Goal: Task Accomplishment & Management: Use online tool/utility

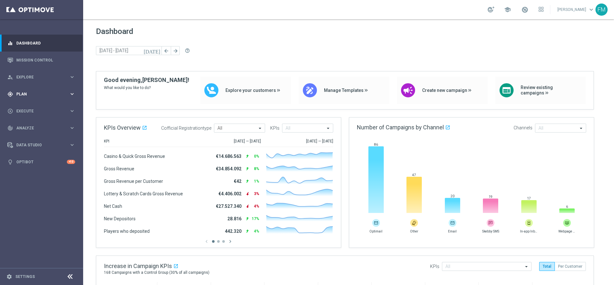
click at [46, 90] on div "gps_fixed Plan keyboard_arrow_right" at bounding box center [41, 93] width 83 height 17
click at [26, 122] on accordion "Templates keyboard_arrow_right Optimail OptiMobile In-App OptiMobile Push Optip…" at bounding box center [50, 127] width 66 height 10
click at [24, 127] on span "Templates" at bounding box center [40, 126] width 46 height 4
click at [27, 135] on link "Optimail" at bounding box center [43, 135] width 47 height 5
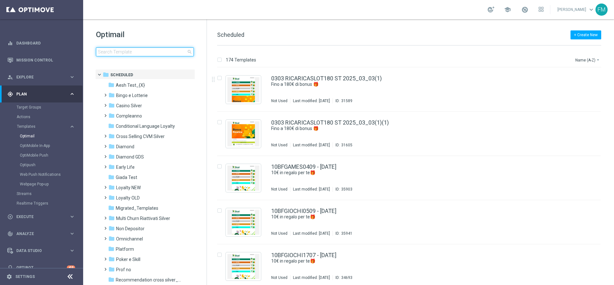
click at [127, 52] on input at bounding box center [145, 51] width 98 height 9
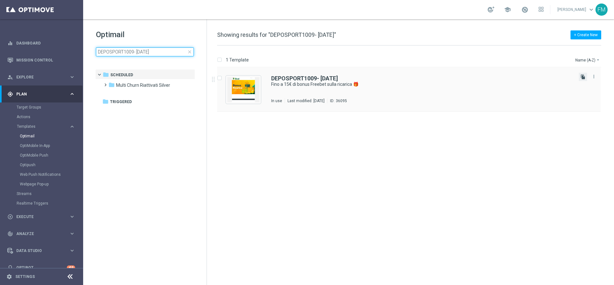
type input "DEPOSPORT1009- 2025-09-10"
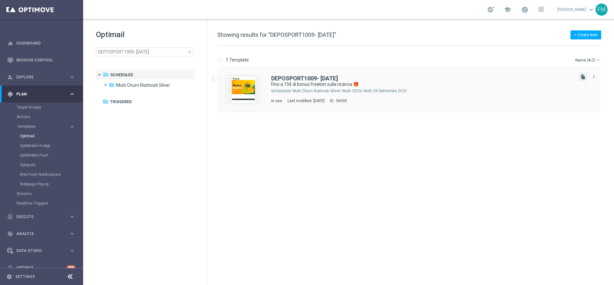
click at [582, 79] on icon "file_copy" at bounding box center [583, 76] width 5 height 5
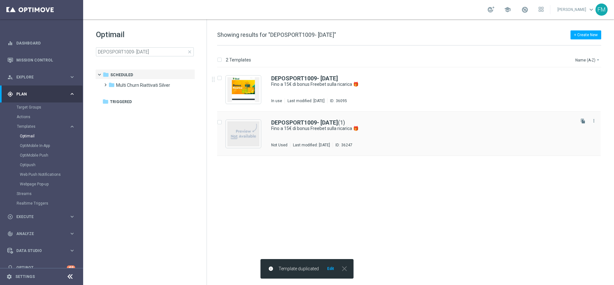
click at [300, 113] on div "DEPOSPORT1009- 2025-09-10 (1) Fino a 15€ di bonus Freebet sulla ricarica 🎁 Not …" at bounding box center [409, 134] width 384 height 44
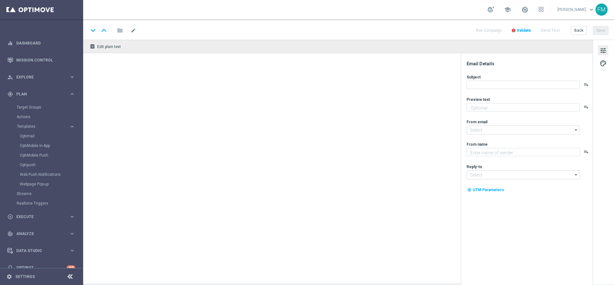
type textarea "Per divertirti sullo Sport ⚽"
type input "newsletter@comunicazioni.sisal.it"
type textarea "Sisal"
type input "info@sisal.it"
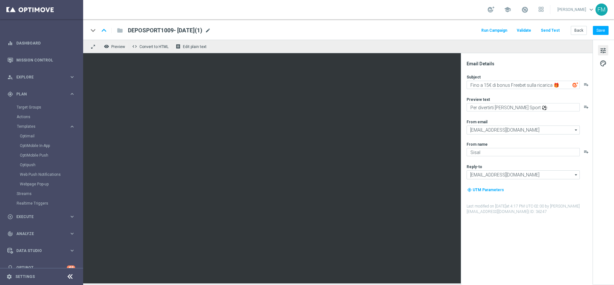
click at [211, 30] on span "mode_edit" at bounding box center [208, 31] width 6 height 6
drag, startPoint x: 166, startPoint y: 29, endPoint x: 120, endPoint y: 34, distance: 45.6
click at [120, 34] on div "keyboard_arrow_down keyboard_arrow_up folder DEPOSPORT1009- 2025-09-10(1)" at bounding box center [187, 30] width 198 height 8
paste input "RICASPORT1609"
type input "RICASPORT1609- [DATE]"
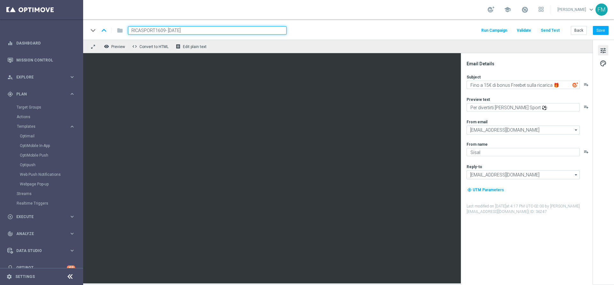
drag, startPoint x: 200, startPoint y: 27, endPoint x: 126, endPoint y: 29, distance: 73.9
click at [126, 29] on div "RICASPORT1609- [DATE]" at bounding box center [205, 30] width 164 height 8
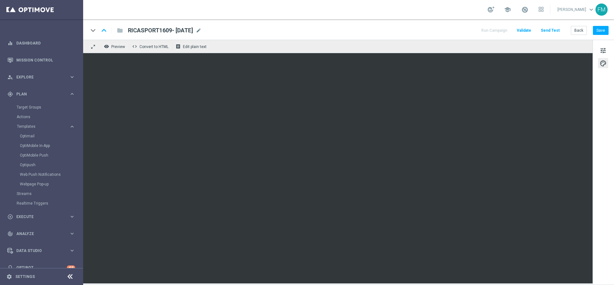
click at [609, 28] on div "keyboard_arrow_down keyboard_arrow_up folder RICASPORT1609- 2025-09-16 RICASPOR…" at bounding box center [348, 29] width 531 height 20
click at [603, 29] on button "Save" at bounding box center [601, 30] width 16 height 9
click at [606, 54] on button "tune" at bounding box center [603, 50] width 10 height 10
click at [521, 13] on span at bounding box center [524, 9] width 7 height 7
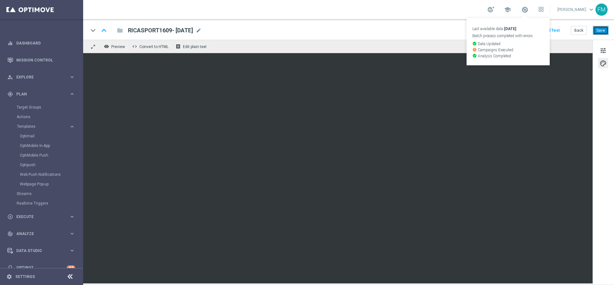
click at [601, 32] on button "Save" at bounding box center [601, 30] width 16 height 9
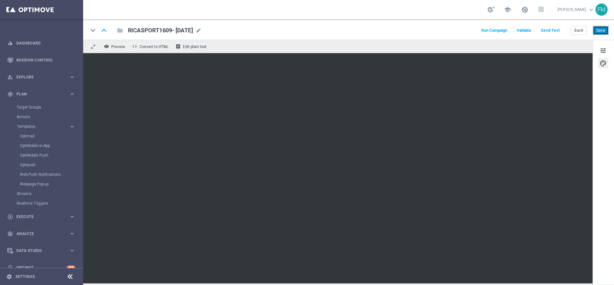
click at [603, 35] on button "Save" at bounding box center [601, 30] width 16 height 9
click at [607, 31] on button "Save" at bounding box center [601, 30] width 16 height 9
click at [600, 26] on button "Save" at bounding box center [601, 30] width 16 height 9
click at [604, 36] on div "keyboard_arrow_down keyboard_arrow_up folder RICASPORT1609- 2025-09-16 RICASPOR…" at bounding box center [348, 29] width 531 height 20
click at [602, 30] on button "Save" at bounding box center [601, 30] width 16 height 9
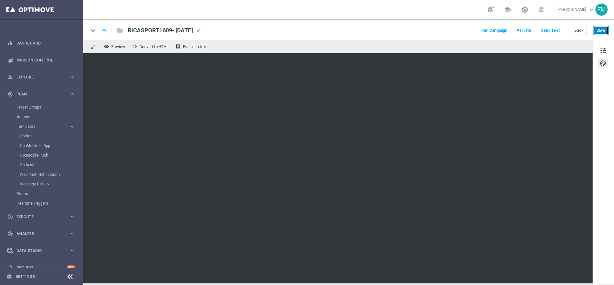
drag, startPoint x: 607, startPoint y: 32, endPoint x: 597, endPoint y: 31, distance: 10.6
click at [607, 32] on button "Save" at bounding box center [601, 30] width 16 height 9
click at [578, 32] on button "Back" at bounding box center [579, 30] width 16 height 9
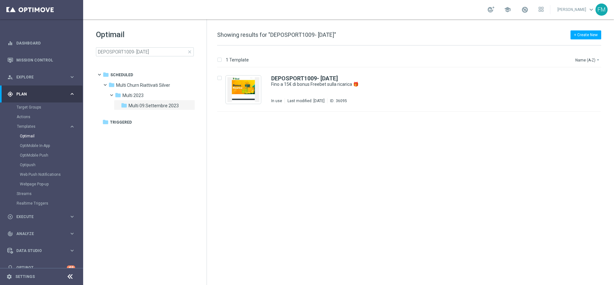
click at [189, 51] on span "close" at bounding box center [189, 51] width 5 height 5
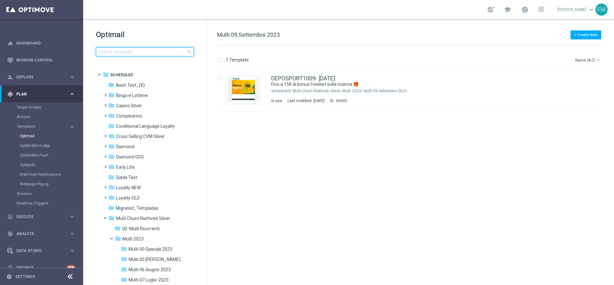
click at [170, 51] on input at bounding box center [145, 51] width 98 height 9
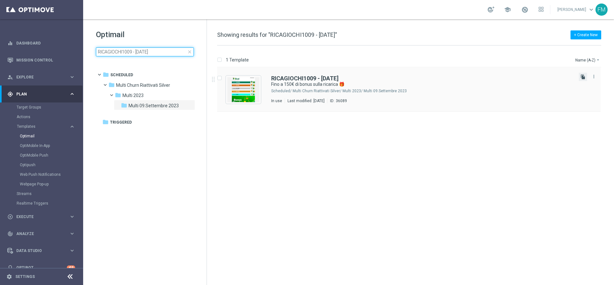
type input "RICAGIOCHI1009 - 2025-09-10"
click at [583, 75] on icon "file_copy" at bounding box center [583, 76] width 5 height 5
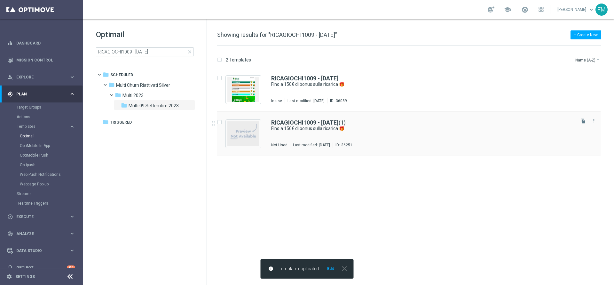
click at [320, 136] on div "RICAGIOCHI1009 - 2025-09-10 (1) Fino a 150€ di bonus sulla ricarica 🎁 Not Used …" at bounding box center [422, 134] width 303 height 28
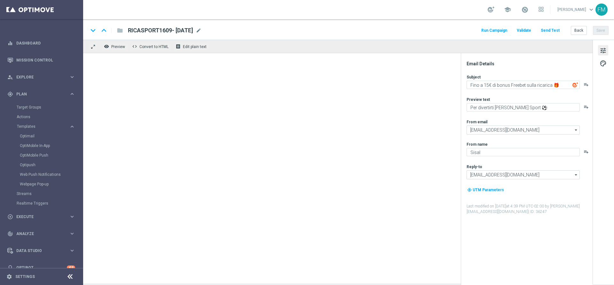
type textarea "Fino a 150€ di bonus sulla ricarica 🎁"
type textarea "Scopri la nuova promozione 🎯"
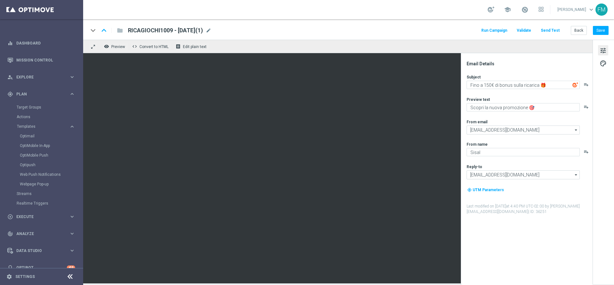
click at [211, 28] on div "RICAGIOCHI1009 - 2025-09-10(1) mode_edit" at bounding box center [169, 30] width 83 height 8
drag, startPoint x: 164, startPoint y: 30, endPoint x: 115, endPoint y: 34, distance: 49.4
click at [115, 34] on div "keyboard_arrow_down keyboard_arrow_up folder RICAGIOCHI1009 - 2025-09-10(1)" at bounding box center [187, 30] width 198 height 8
drag, startPoint x: 165, startPoint y: 31, endPoint x: 122, endPoint y: 33, distance: 42.6
click at [122, 33] on div "keyboard_arrow_down keyboard_arrow_up folder RICAGIOCHI1009 - 2025-09-10(1)" at bounding box center [187, 30] width 198 height 8
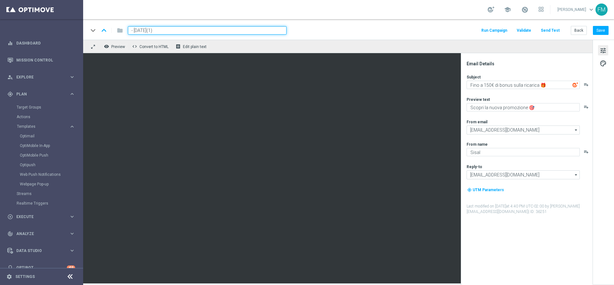
paste input "RICBET1609"
click at [199, 30] on span "mode_edit" at bounding box center [196, 31] width 6 height 6
click at [200, 30] on input "RICBET1609 - 2025-09-10(1)" at bounding box center [207, 30] width 159 height 8
type input "RICBET1609 - [DATE]"
drag, startPoint x: 195, startPoint y: 30, endPoint x: 124, endPoint y: 29, distance: 71.0
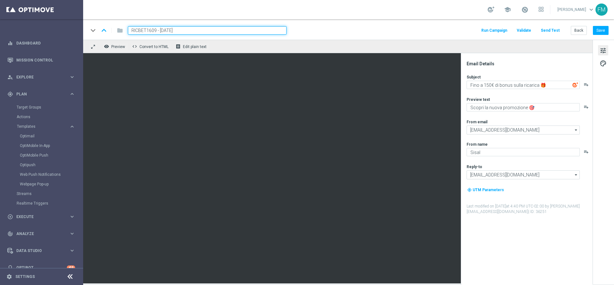
click at [124, 29] on div "RICBET1609 - [DATE]" at bounding box center [205, 30] width 164 height 8
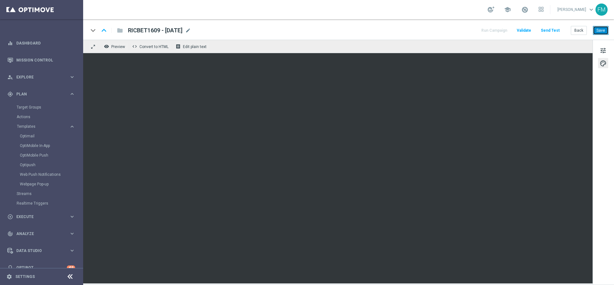
click at [604, 29] on button "Save" at bounding box center [601, 30] width 16 height 9
click at [605, 54] on span "tune" at bounding box center [603, 50] width 7 height 8
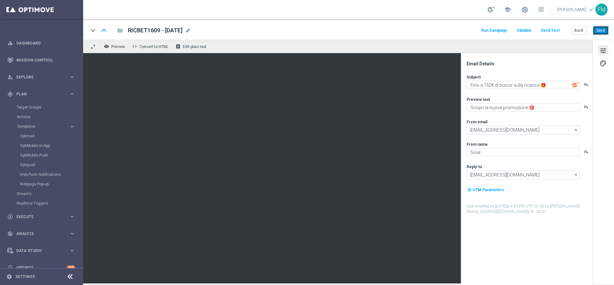
click at [604, 33] on button "Save" at bounding box center [601, 30] width 16 height 9
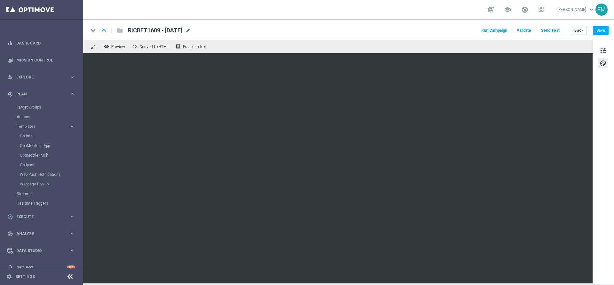
click at [579, 21] on div "keyboard_arrow_down keyboard_arrow_up folder RICBET1609 - 2025-09-16 RICBET1609…" at bounding box center [348, 29] width 531 height 20
click at [595, 29] on button "Save" at bounding box center [601, 30] width 16 height 9
click at [604, 35] on div "keyboard_arrow_down keyboard_arrow_up folder RICBET1609 - 2025-09-16 RICBET1609…" at bounding box center [348, 29] width 531 height 20
click at [604, 25] on div "keyboard_arrow_down keyboard_arrow_up folder RICBET1609 - 2025-09-16 RICBET1609…" at bounding box center [348, 29] width 531 height 20
click at [605, 8] on div "FM" at bounding box center [602, 10] width 12 height 12
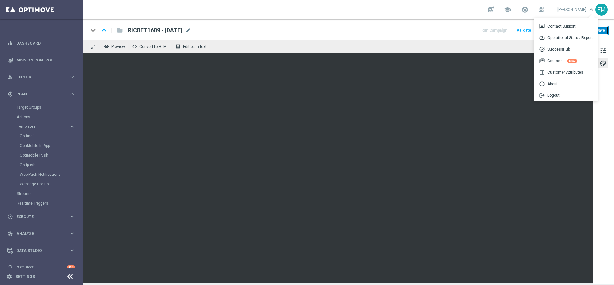
click at [606, 29] on button "Save" at bounding box center [601, 30] width 16 height 9
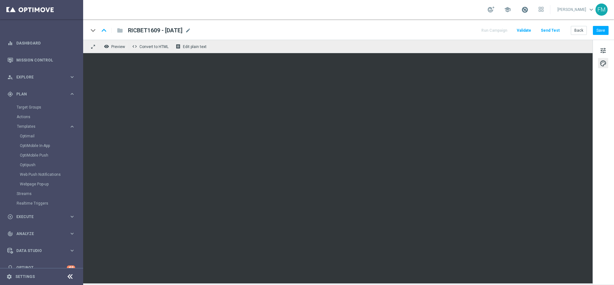
click at [521, 8] on span at bounding box center [524, 9] width 7 height 7
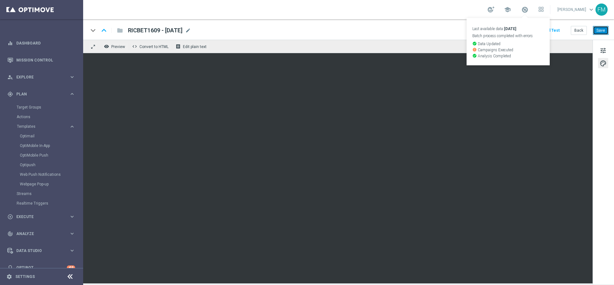
click at [608, 32] on button "Save" at bounding box center [601, 30] width 16 height 9
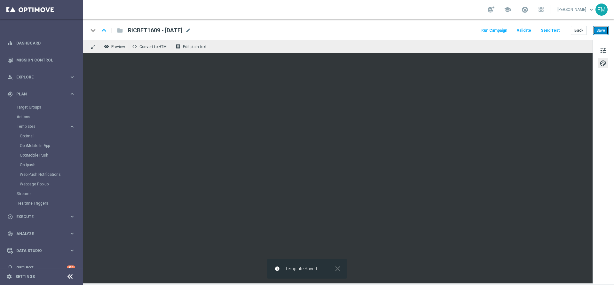
click at [602, 30] on button "Save" at bounding box center [601, 30] width 16 height 9
click at [594, 29] on button "Save" at bounding box center [601, 30] width 16 height 9
click at [608, 32] on button "Save" at bounding box center [601, 30] width 16 height 9
click at [191, 31] on span "mode_edit" at bounding box center [188, 31] width 6 height 6
click at [599, 32] on button "Save" at bounding box center [601, 30] width 16 height 9
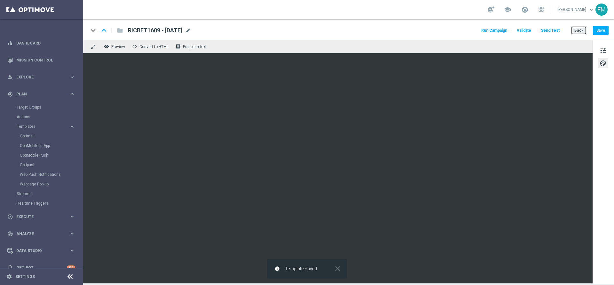
click at [576, 28] on button "Back" at bounding box center [579, 30] width 16 height 9
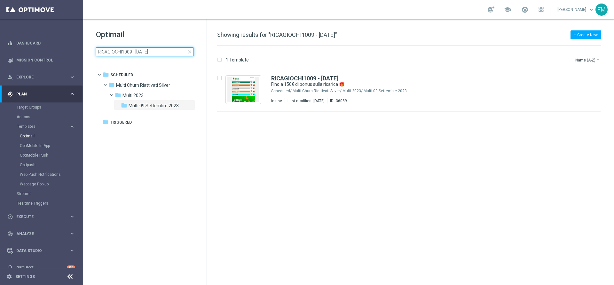
click at [190, 51] on div "RICAGIOCHI1009 - 2025-09-10 close" at bounding box center [145, 51] width 98 height 9
click at [189, 51] on span "close" at bounding box center [189, 51] width 5 height 5
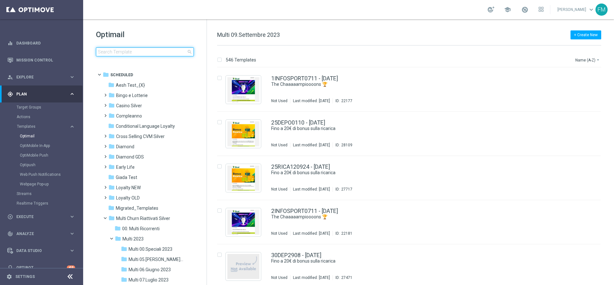
click at [182, 53] on input at bounding box center [145, 51] width 98 height 9
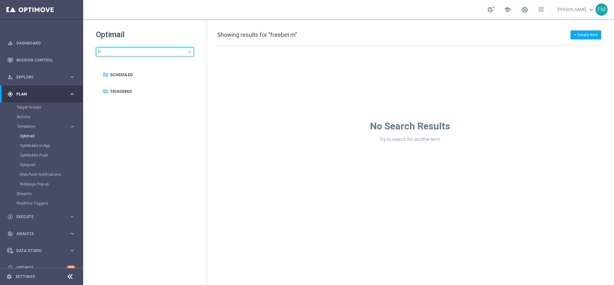
type input "f"
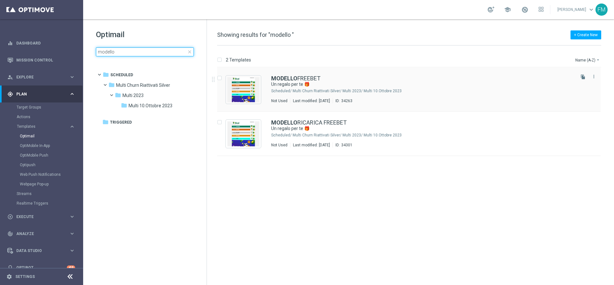
type input "modello"
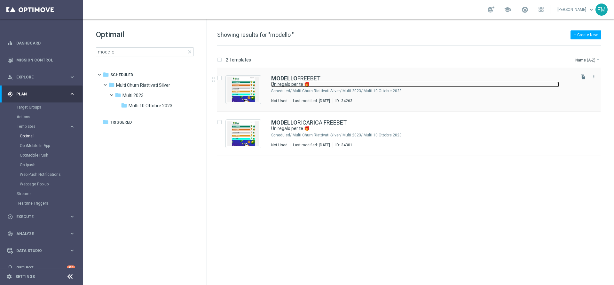
click at [390, 84] on link "Un regalo per te 🎁" at bounding box center [415, 84] width 288 height 6
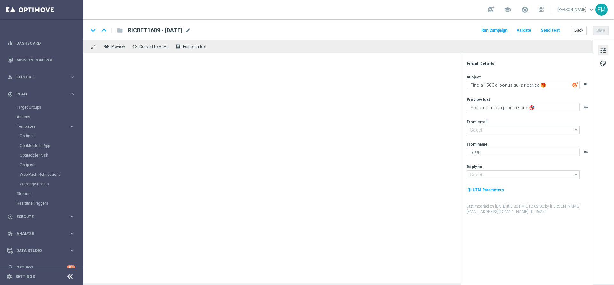
type textarea "Un regalo per te 🎁"
type textarea "Scopri le novità su Sisal 🎯"
type input "newsletter@comunicazioni.sisal.it"
type input "info@sisal.it"
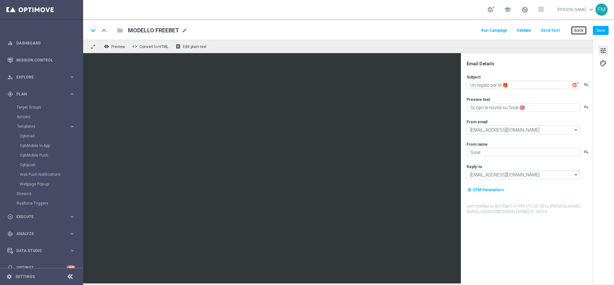
click at [576, 34] on button "Back" at bounding box center [579, 30] width 16 height 9
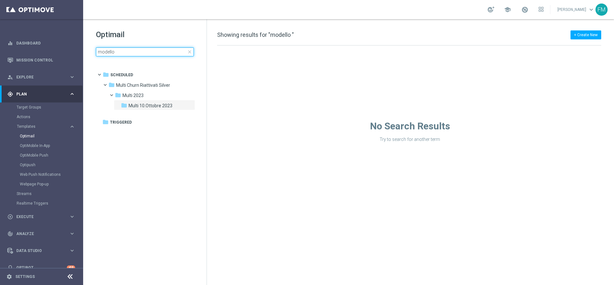
click at [172, 54] on input "modello" at bounding box center [145, 51] width 98 height 9
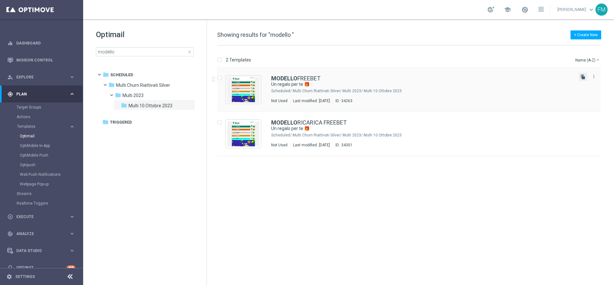
click at [582, 77] on icon "file_copy" at bounding box center [583, 76] width 5 height 5
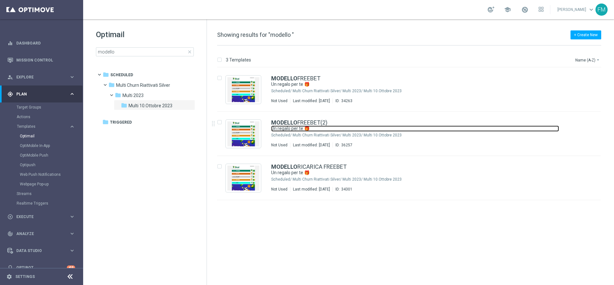
drag, startPoint x: 326, startPoint y: 128, endPoint x: 166, endPoint y: 15, distance: 195.6
click at [326, 128] on link "Un regalo per te 🎁" at bounding box center [415, 128] width 288 height 6
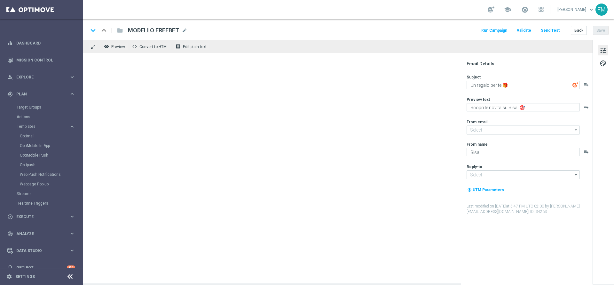
type input "newsletter@comunicazioni.sisal.it"
type input "info@sisal.it"
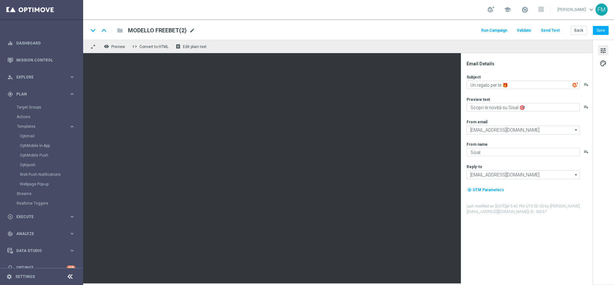
click at [189, 29] on span "mode_edit" at bounding box center [192, 31] width 6 height 6
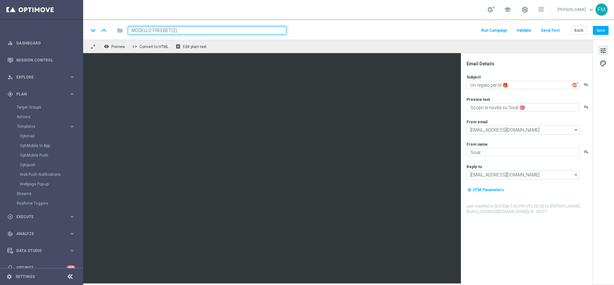
drag, startPoint x: 150, startPoint y: 28, endPoint x: 118, endPoint y: 30, distance: 32.3
click at [118, 30] on div "keyboard_arrow_down keyboard_arrow_up folder MODELLO FREEBET(2)" at bounding box center [187, 30] width 198 height 8
type input "FREEBET(2)"
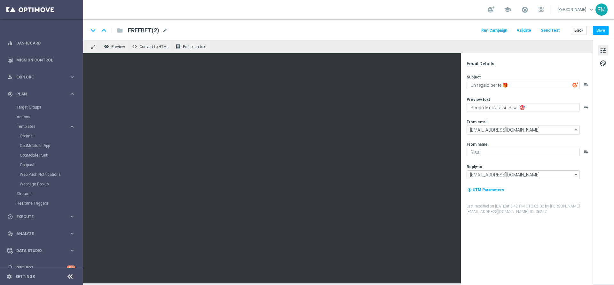
click at [164, 30] on span "mode_edit" at bounding box center [165, 31] width 6 height 6
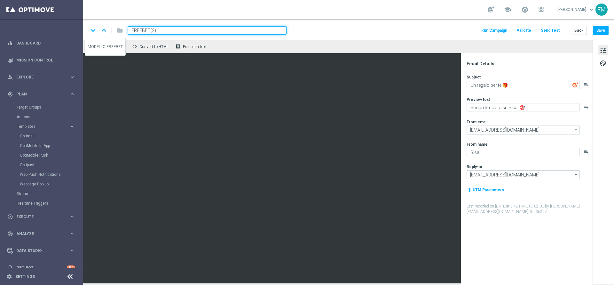
drag, startPoint x: 175, startPoint y: 31, endPoint x: 100, endPoint y: 28, distance: 75.2
click at [100, 28] on div "keyboard_arrow_down keyboard_arrow_up folder FREEBET(2)" at bounding box center [187, 30] width 198 height 8
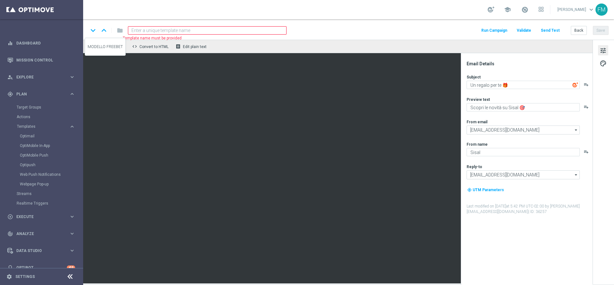
paste input "10FREEBET1609 - [DATE]"
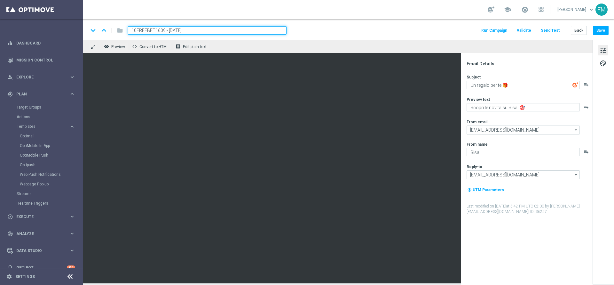
type input "10FREEBET1609 - [DATE]"
click at [407, 27] on div "keyboard_arrow_down keyboard_arrow_up folder 10FREEBET1609 - 2025-09-16 Run Cam…" at bounding box center [348, 30] width 520 height 8
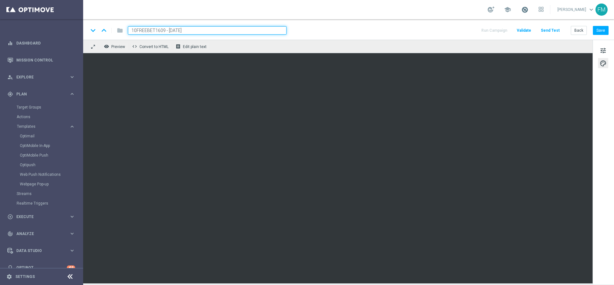
click at [521, 12] on span at bounding box center [524, 9] width 7 height 7
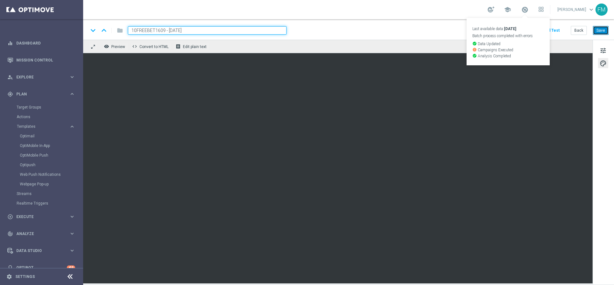
click at [598, 31] on button "Save" at bounding box center [601, 30] width 16 height 9
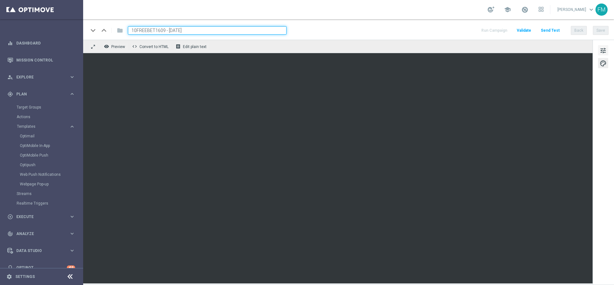
click at [603, 50] on span "tune" at bounding box center [603, 50] width 7 height 8
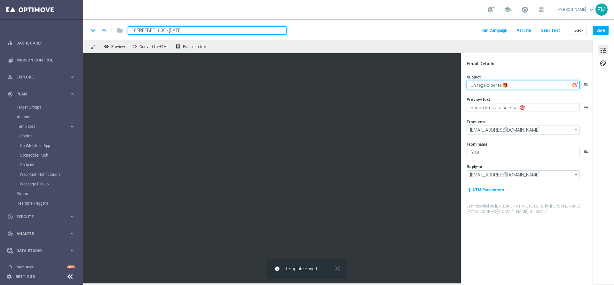
click at [476, 85] on textarea "Un regalo per te 🎁" at bounding box center [523, 85] width 113 height 8
type textarea "10€ Freebet in regalo per te 🎁"
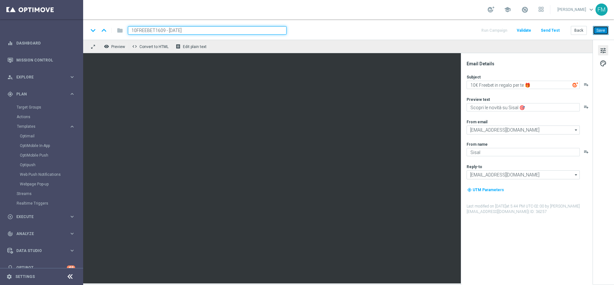
click at [598, 28] on button "Save" at bounding box center [601, 30] width 16 height 9
click at [597, 30] on button "Save" at bounding box center [601, 30] width 16 height 9
click at [349, 26] on div "keyboard_arrow_down keyboard_arrow_up folder 10FREEBET1609 - 2025-09-16 Run Cam…" at bounding box center [348, 30] width 520 height 8
click at [584, 33] on button "Back" at bounding box center [579, 30] width 16 height 9
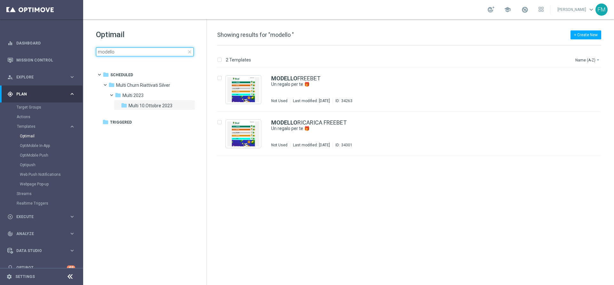
click at [158, 50] on input "modello" at bounding box center [145, 51] width 98 height 9
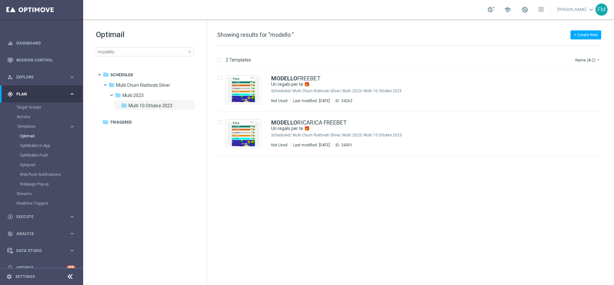
click at [189, 51] on span "close" at bounding box center [189, 51] width 5 height 5
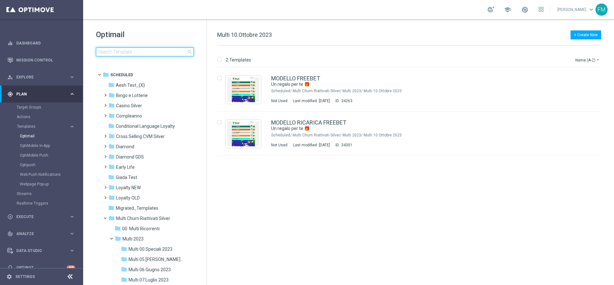
click at [142, 52] on input at bounding box center [145, 51] width 98 height 9
type input "10FREEBET1609 - [DATE]"
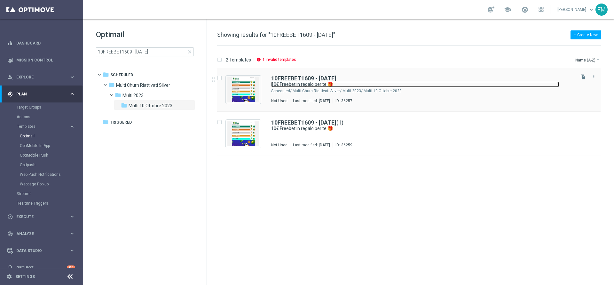
click at [360, 84] on link "10€ Freebet in regalo per te 🎁" at bounding box center [415, 84] width 288 height 6
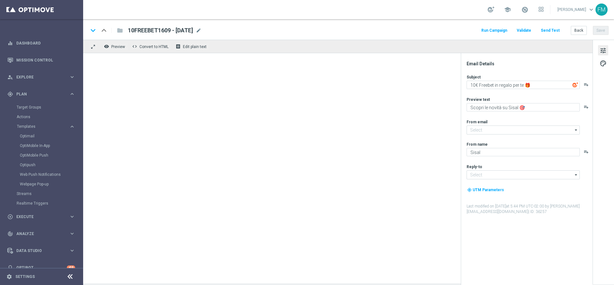
type input "newsletter@comunicazioni.sisal.it"
type input "info@sisal.it"
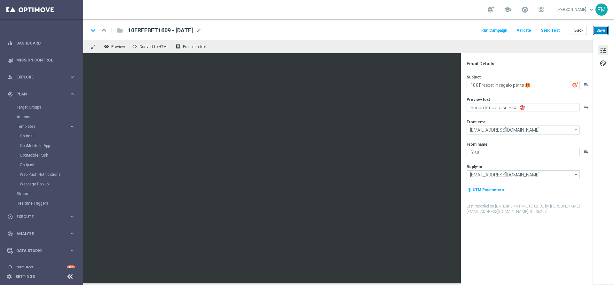
click at [599, 29] on button "Save" at bounding box center [601, 30] width 16 height 9
click at [577, 29] on button "Back" at bounding box center [579, 30] width 16 height 9
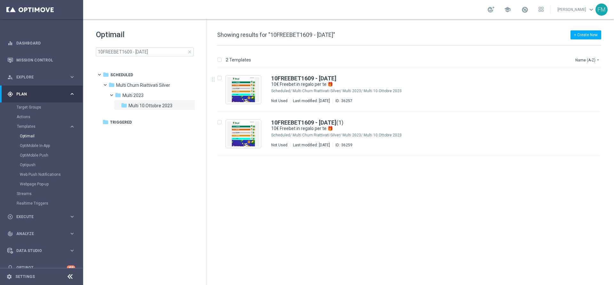
click at [192, 52] on span "close" at bounding box center [189, 51] width 5 height 5
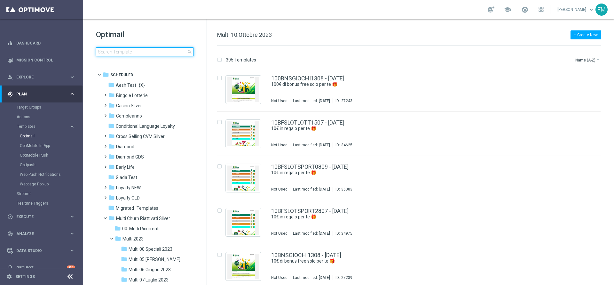
click at [133, 53] on input at bounding box center [145, 51] width 98 height 9
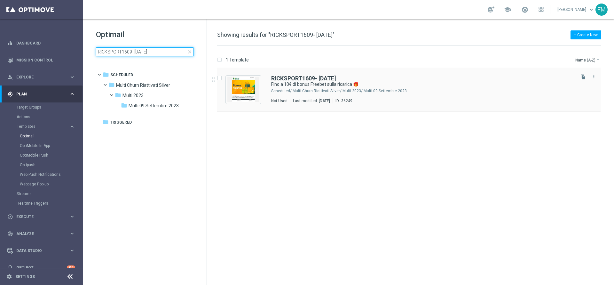
type input "RICKSPORT1609- 2025-09-16"
click at [284, 79] on b "RICKSPORT1609- 2025-09-16" at bounding box center [303, 78] width 65 height 7
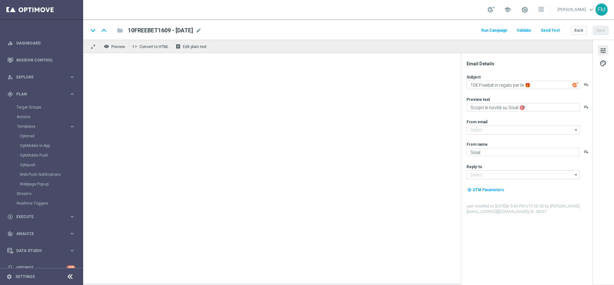
type input "newsletter@comunicazioni.sisal.it"
type input "info@sisal.it"
type textarea "Fino a 10€ di bonus Freebet sulla ricarica 🎁"
type textarea "Per divertirti sullo Sport ⚽"
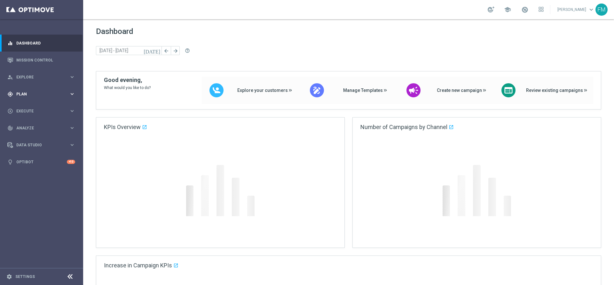
click at [58, 95] on span "Plan" at bounding box center [42, 94] width 53 height 4
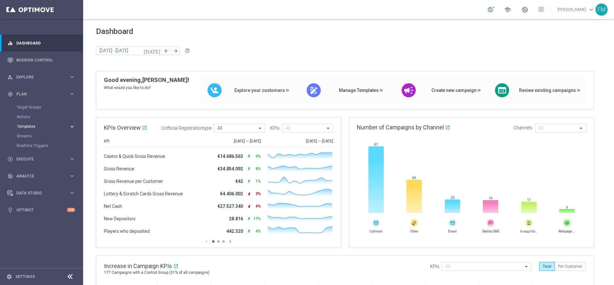
click at [55, 128] on button "Templates keyboard_arrow_right" at bounding box center [46, 126] width 59 height 5
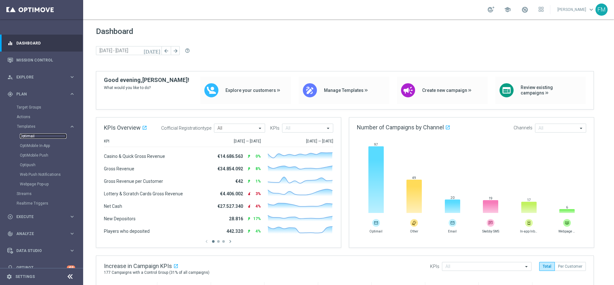
click at [32, 136] on link "Optimail" at bounding box center [43, 135] width 47 height 5
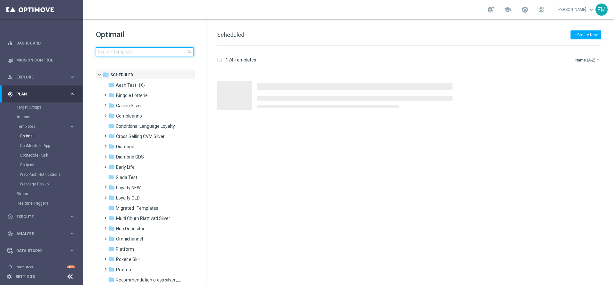
click at [165, 50] on input at bounding box center [145, 51] width 98 height 9
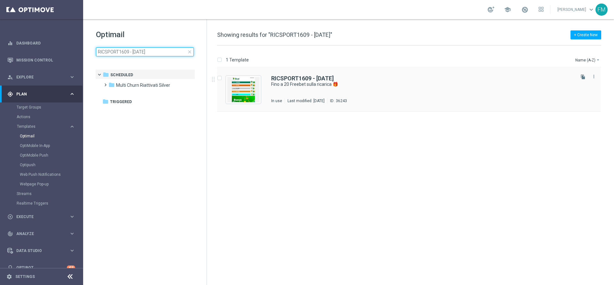
type input "RICSPORT1609 - 2025-09-16"
click at [396, 91] on div "RICSPORT1609 - 2025-09-16 Fino a 20 Freebet sulla ricarica 🎁 In use Last modifi…" at bounding box center [422, 89] width 303 height 28
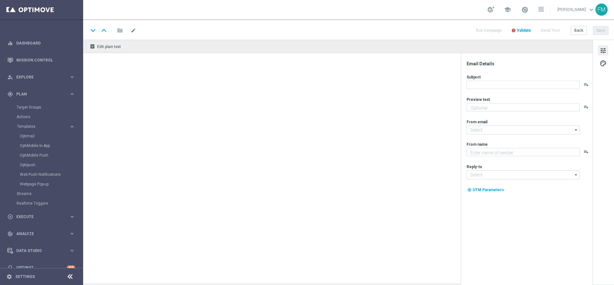
type textarea "Scopri la nuova promozione 🎯"
type input "newsletter@comunicazioni.sisal.it"
type textarea "Sisal"
type input "info@sisal.it"
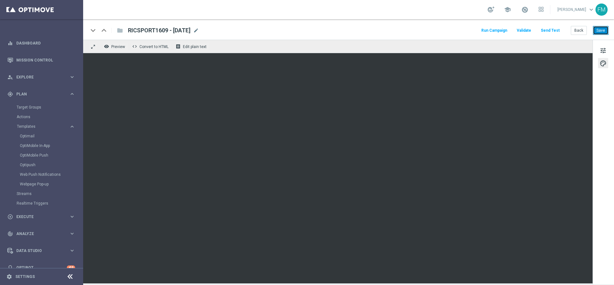
click at [601, 33] on button "Save" at bounding box center [601, 30] width 16 height 9
click at [578, 28] on button "Back" at bounding box center [579, 30] width 16 height 9
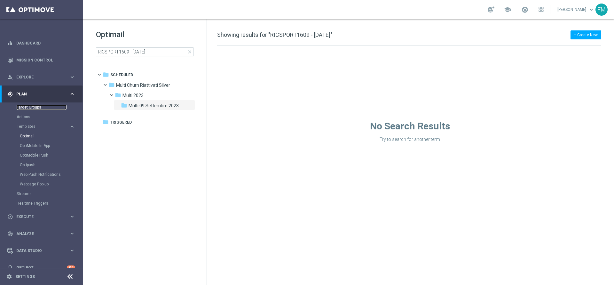
click at [31, 107] on link "Target Groups" at bounding box center [42, 107] width 50 height 5
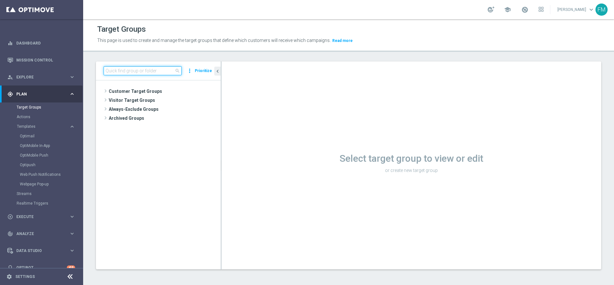
click at [149, 67] on input at bounding box center [143, 70] width 78 height 9
paste input "Multi Talent ggr nb lm tra 500 e 1000 1st Sport NO saldo"
type input "Multi Talent ggr nb lm tra 500 e 1000 1st Sport NO saldo"
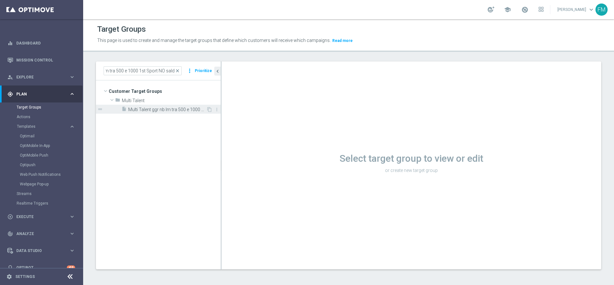
scroll to position [0, 0]
click at [164, 110] on span "Multi Talent ggr nb lm tra 500 e 1000 1st Sport NO saldo" at bounding box center [167, 109] width 78 height 5
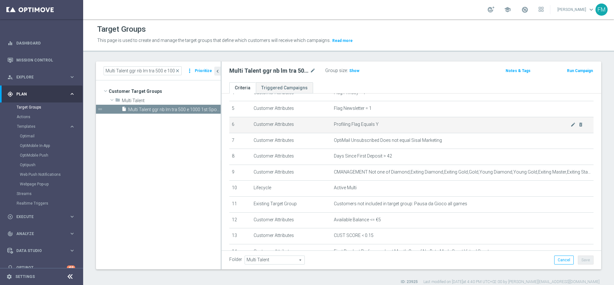
scroll to position [48, 0]
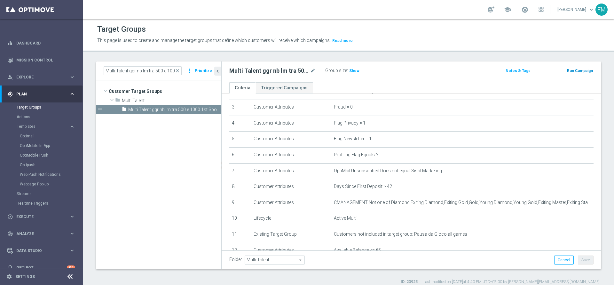
click at [569, 67] on div "Run Campaign" at bounding box center [567, 70] width 53 height 8
click at [574, 70] on button "Run Campaign" at bounding box center [579, 70] width 27 height 7
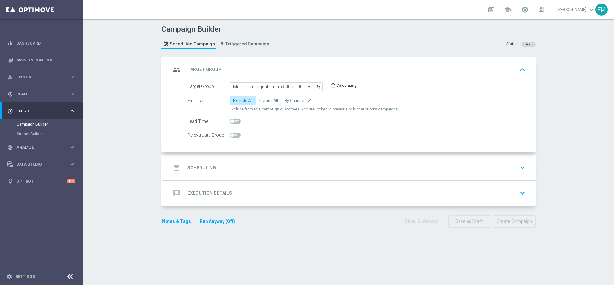
click at [312, 165] on div "date_range Scheduling keyboard_arrow_down" at bounding box center [349, 168] width 357 height 12
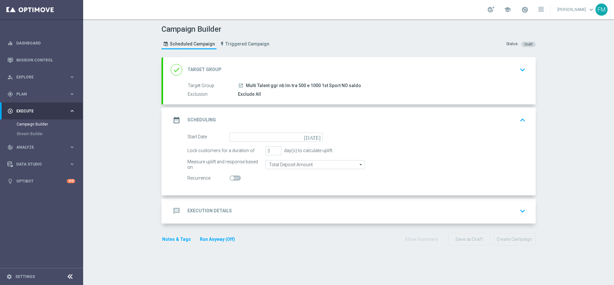
click at [318, 135] on icon "[DATE]" at bounding box center [313, 135] width 19 height 7
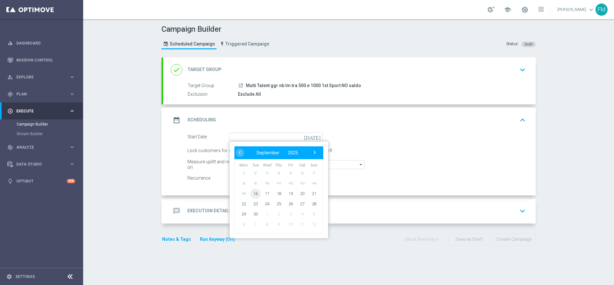
click at [253, 193] on span "16" at bounding box center [255, 193] width 10 height 10
type input "[DATE]"
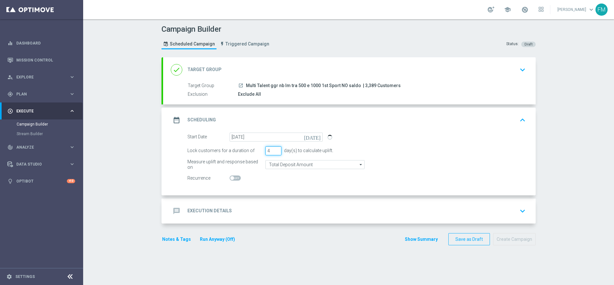
click at [273, 149] on input "4" at bounding box center [273, 150] width 16 height 9
click at [273, 149] on input "5" at bounding box center [273, 150] width 16 height 9
click at [273, 149] on input "6" at bounding box center [273, 150] width 16 height 9
type input "7"
click at [273, 149] on input "7" at bounding box center [273, 150] width 16 height 9
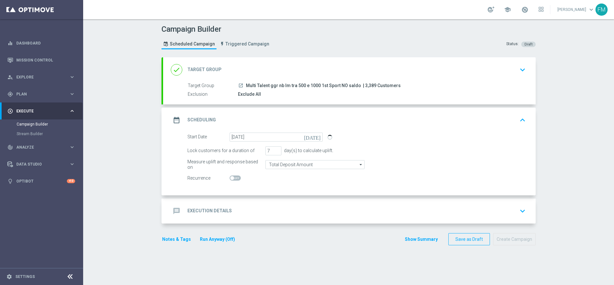
click at [375, 209] on div "message Execution Details keyboard_arrow_down" at bounding box center [349, 211] width 357 height 12
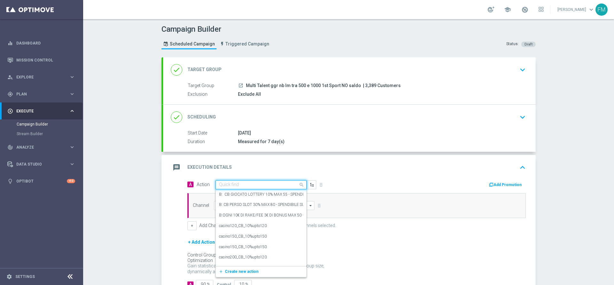
click at [269, 185] on input "text" at bounding box center [254, 184] width 71 height 5
paste input "Ricarica 30€ ricevi 2€ Freebet, ricarica 50€ ricevi 5€, ricarica 75€ ricevi 15€"
type input "Ricarica 30€ ricevi 2€ Freebet, ricarica 50€ ricevi 5€, ricarica 75€ ricevi 15€"
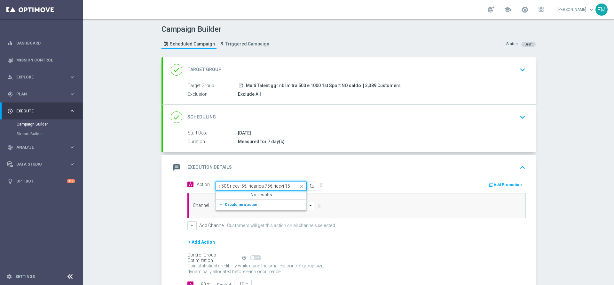
click at [261, 202] on button "add_new Create new action" at bounding box center [260, 204] width 88 height 7
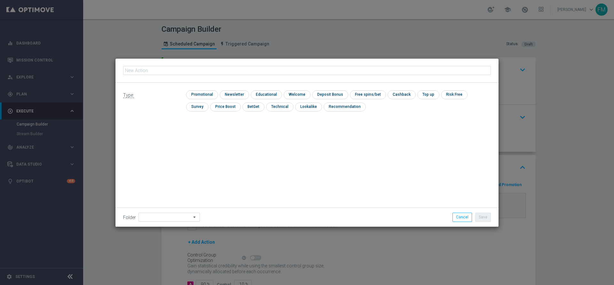
type input "Ricarica 30€ ricevi 2€ Freebet, ricarica 50€ ricevi 5€, ricarica 75€ ricevi 15€"
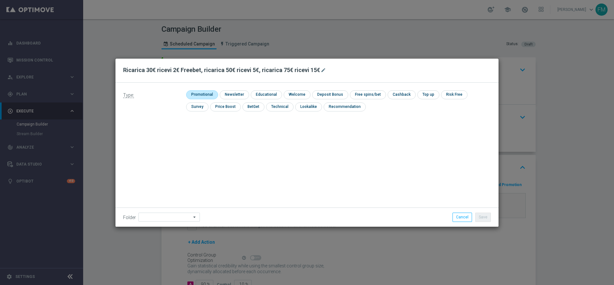
click at [202, 94] on input "checkbox" at bounding box center [201, 94] width 30 height 9
checkbox input "true"
click at [344, 93] on input "checkbox" at bounding box center [336, 94] width 34 height 9
checkbox input "true"
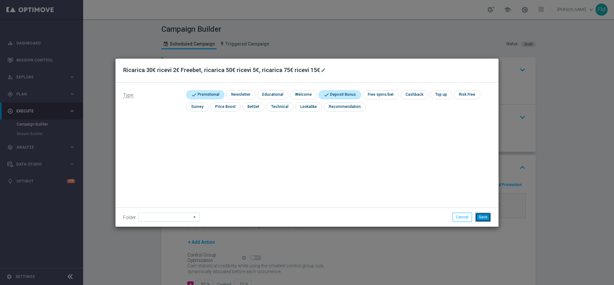
click at [483, 217] on button "Save" at bounding box center [483, 216] width 16 height 9
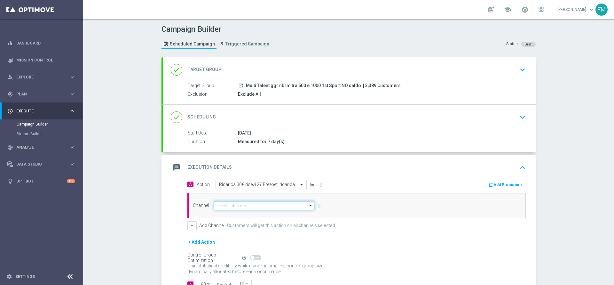
click at [281, 208] on input at bounding box center [264, 205] width 100 height 9
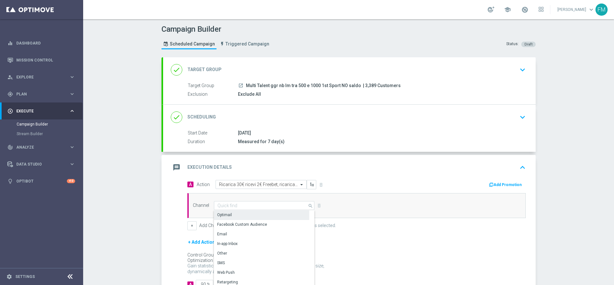
click at [246, 211] on div "Optimail" at bounding box center [261, 214] width 95 height 9
type input "Optimail"
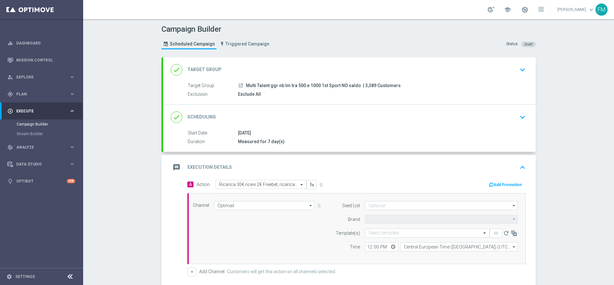
type input "Sisal Marketing"
click at [501, 181] on button "Add Promotion" at bounding box center [506, 184] width 36 height 7
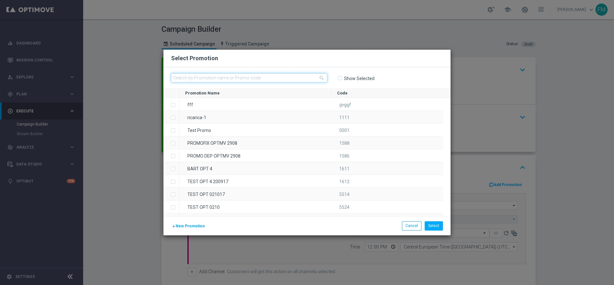
click at [242, 80] on input "text" at bounding box center [249, 77] width 156 height 9
paste input "RICASPORT1609"
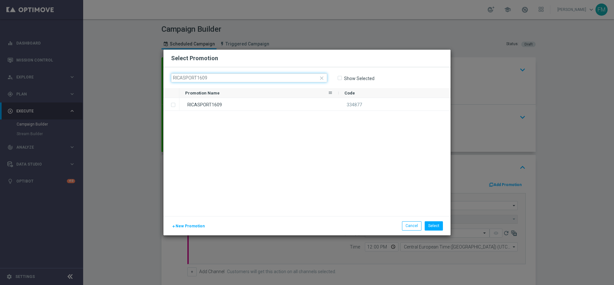
type input "RICASPORT1609"
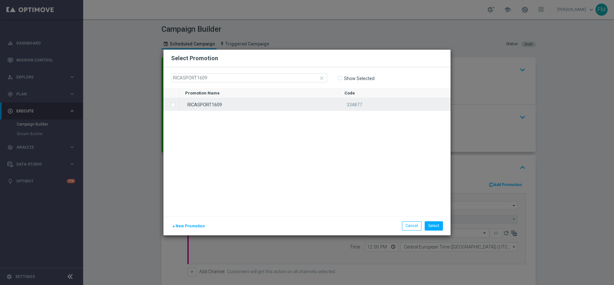
click at [250, 101] on div "RICASPORT1609" at bounding box center [258, 104] width 159 height 12
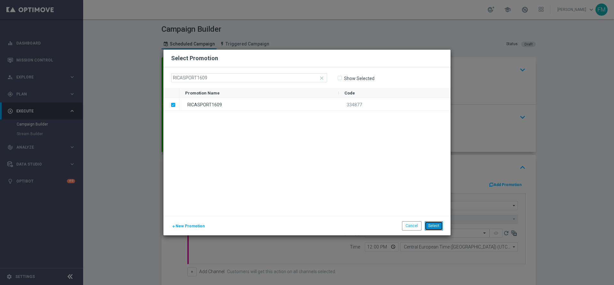
click at [427, 222] on button "Select" at bounding box center [434, 225] width 18 height 9
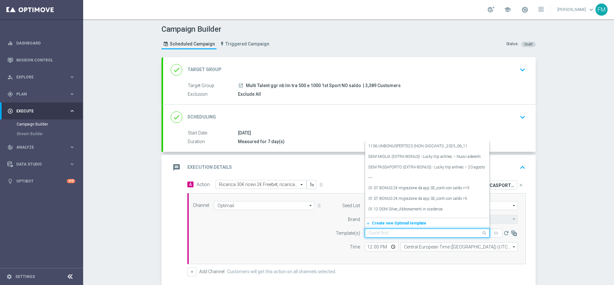
click at [397, 231] on input "text" at bounding box center [420, 232] width 105 height 5
paste input "RICASPORT1609- [DATE]"
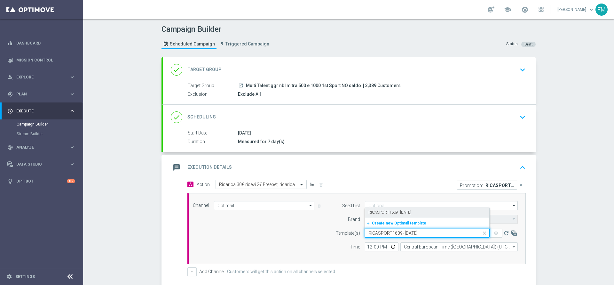
click at [406, 211] on label "RICASPORT1609- [DATE]" at bounding box center [389, 212] width 43 height 5
type input "RICASPORT1609- [DATE]"
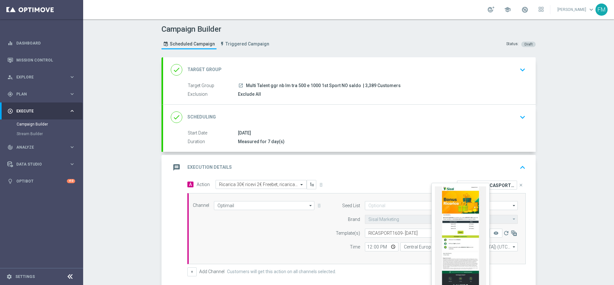
click at [490, 233] on button "remove_red_eye" at bounding box center [496, 232] width 13 height 9
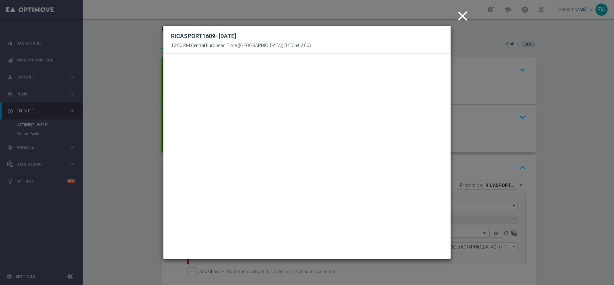
click at [462, 7] on button "close" at bounding box center [464, 16] width 20 height 20
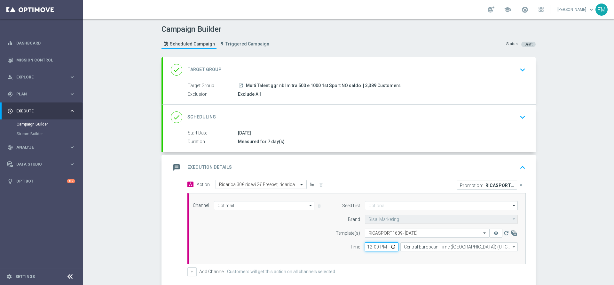
click at [367, 247] on input "12:00" at bounding box center [382, 246] width 34 height 9
type input "18:30"
click at [597, 227] on div "Campaign Builder Scheduled Campaign Triggered Campaign Status: Draft done Targe…" at bounding box center [348, 151] width 531 height 265
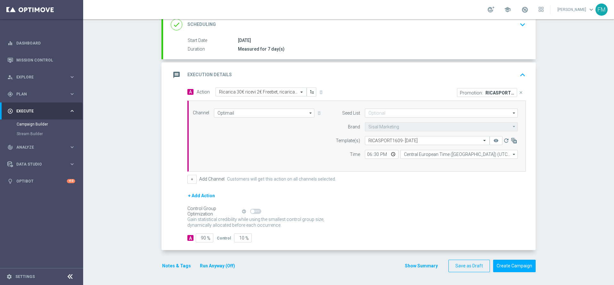
click at [162, 267] on button "Notes & Tags" at bounding box center [177, 266] width 30 height 8
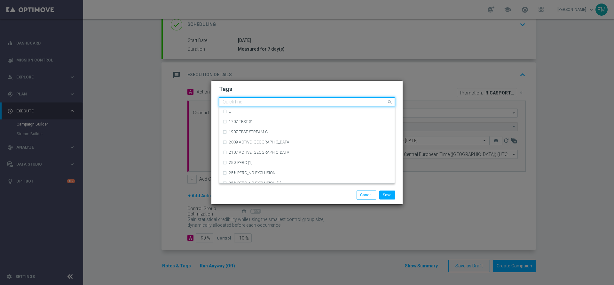
click at [243, 100] on input "text" at bounding box center [305, 101] width 164 height 5
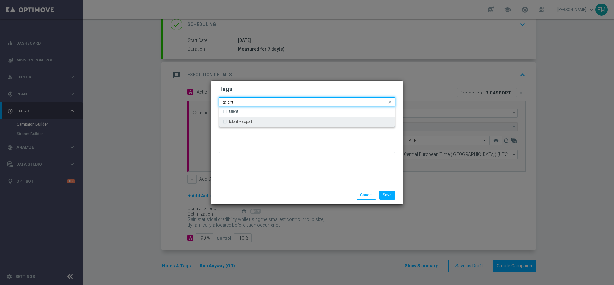
click at [264, 121] on div "talent + expert" at bounding box center [310, 122] width 162 height 4
type input "talent"
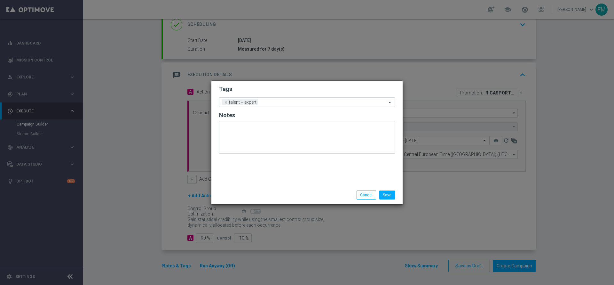
click at [283, 81] on div "Tags Add a new tag × talent + expert Notes" at bounding box center [306, 133] width 191 height 105
click at [273, 103] on input "text" at bounding box center [324, 102] width 126 height 5
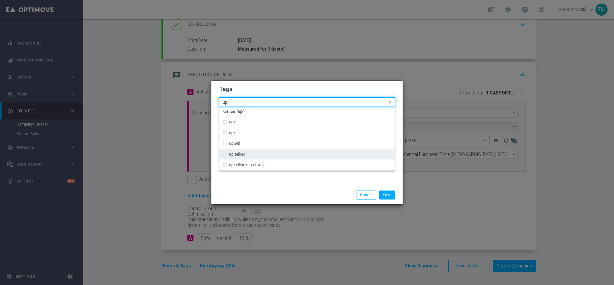
click at [276, 149] on div "up-selling" at bounding box center [307, 154] width 169 height 10
type input "up-"
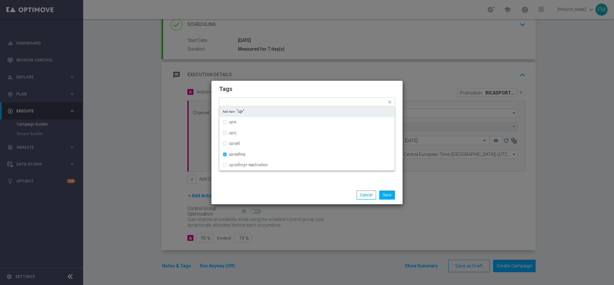
click at [306, 95] on form "Tags Quick find × talent + expert × up-selling up-e up-s up-sell up-selling up-…" at bounding box center [307, 120] width 176 height 74
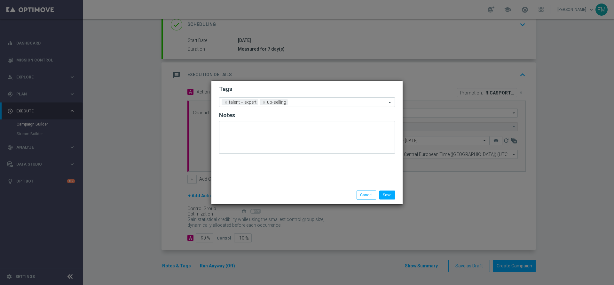
click at [305, 102] on input "text" at bounding box center [338, 102] width 96 height 5
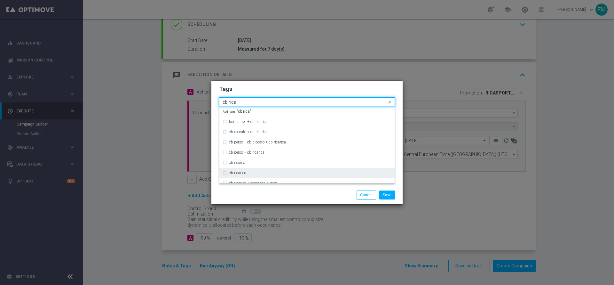
click at [257, 174] on div "cb ricarica" at bounding box center [310, 173] width 162 height 4
type input "cb rica"
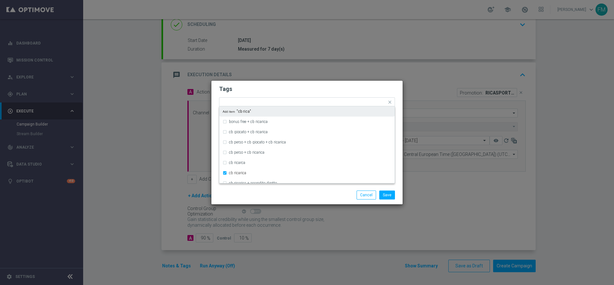
click at [314, 85] on h2 "Tags" at bounding box center [307, 89] width 176 height 8
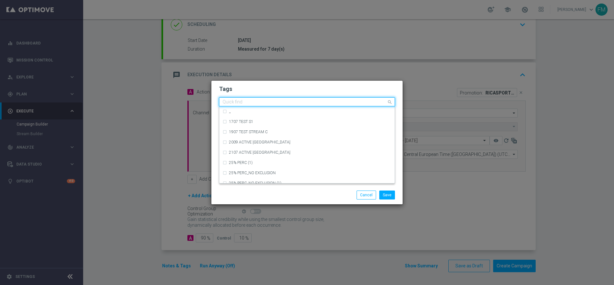
click at [332, 103] on input "text" at bounding box center [305, 101] width 164 height 5
click at [311, 111] on div "betting" at bounding box center [310, 111] width 162 height 4
type input "betting"
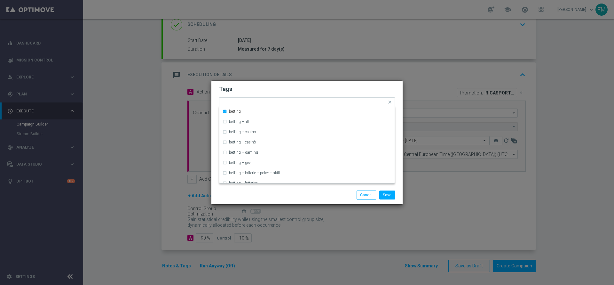
click at [334, 87] on h2 "Tags" at bounding box center [307, 89] width 176 height 8
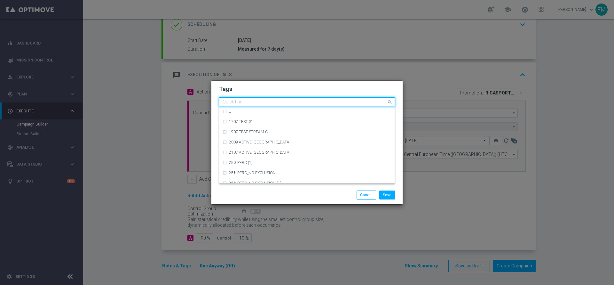
click at [365, 105] on div at bounding box center [304, 102] width 165 height 6
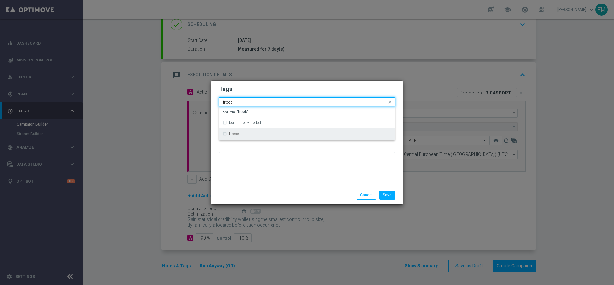
click at [321, 136] on div "freebet" at bounding box center [307, 134] width 169 height 10
type input "freeb"
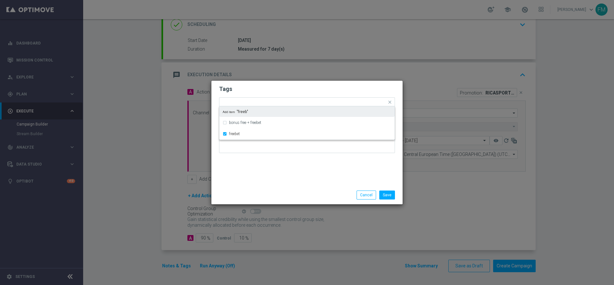
click at [353, 84] on form "Tags Quick find × talent + expert × up-selling × cb ricarica × betting × freebe…" at bounding box center [307, 120] width 176 height 74
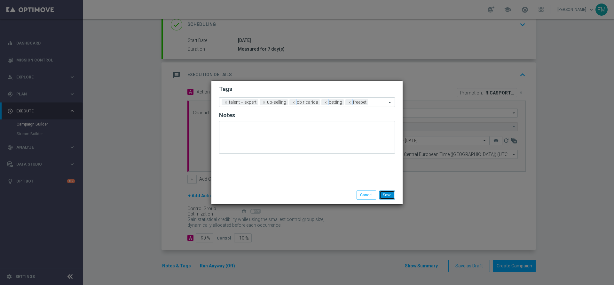
click at [387, 193] on button "Save" at bounding box center [387, 194] width 16 height 9
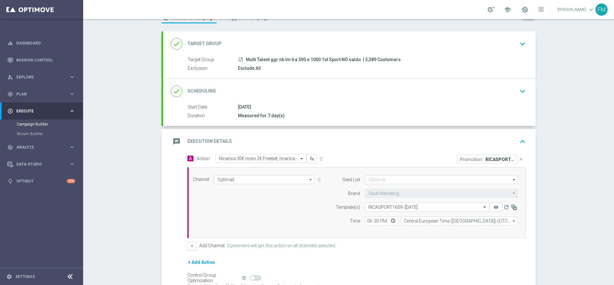
scroll to position [0, 0]
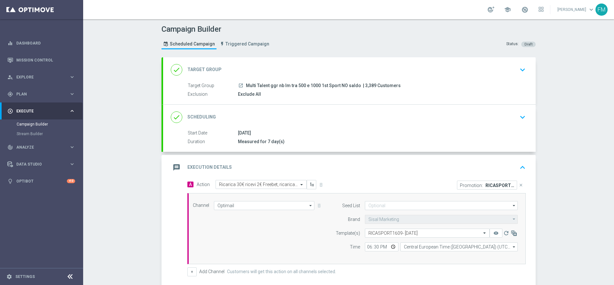
click at [512, 108] on div "done Scheduling keyboard_arrow_down" at bounding box center [349, 117] width 373 height 25
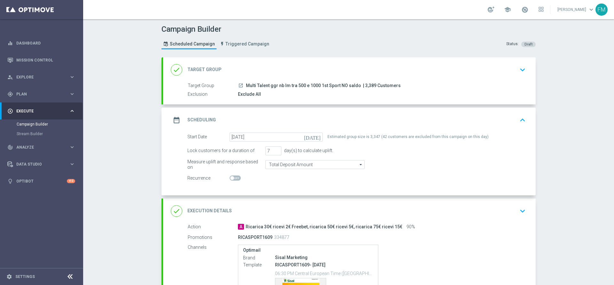
click at [517, 75] on button "keyboard_arrow_down" at bounding box center [522, 70] width 11 height 12
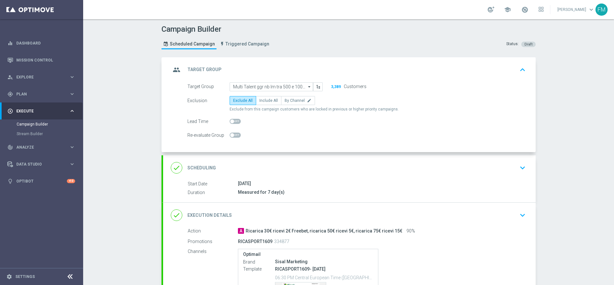
click at [519, 160] on div "done Scheduling keyboard_arrow_down" at bounding box center [349, 167] width 373 height 25
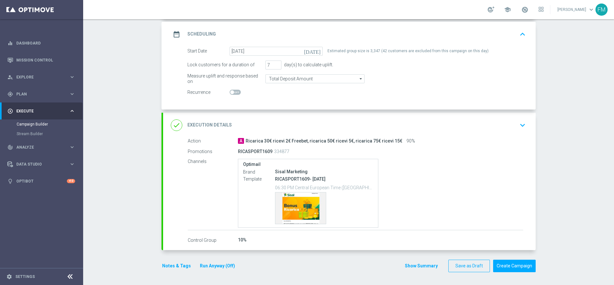
click at [492, 118] on div "done Execution Details keyboard_arrow_down" at bounding box center [349, 125] width 373 height 25
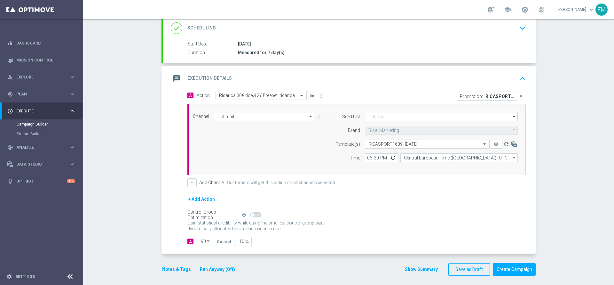
scroll to position [92, 0]
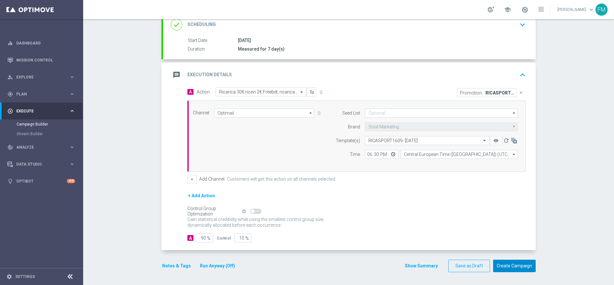
click at [517, 268] on button "Create Campaign" at bounding box center [514, 265] width 43 height 12
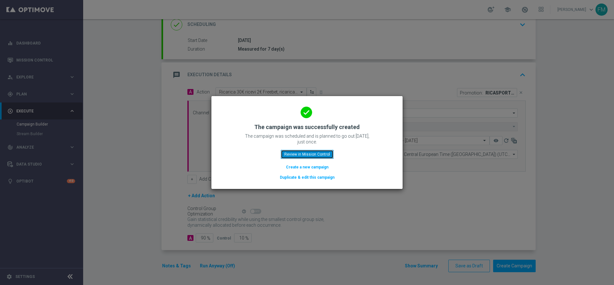
click at [291, 153] on button "Review in Mission Control" at bounding box center [307, 154] width 53 height 9
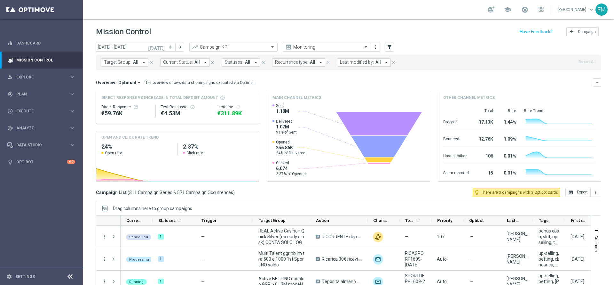
click at [353, 62] on span "Last modified by:" at bounding box center [357, 61] width 34 height 5
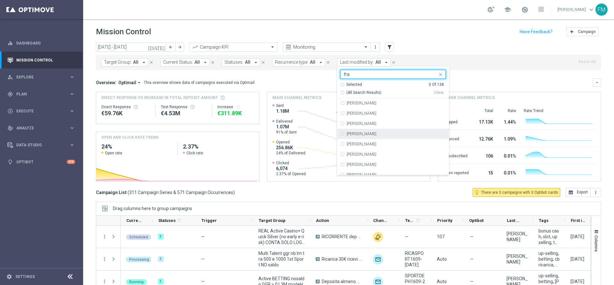
click at [379, 129] on div "[PERSON_NAME]" at bounding box center [393, 134] width 106 height 10
type input "fra"
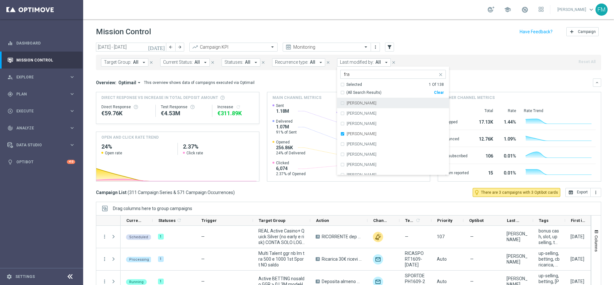
click at [436, 23] on header "Mission Control add Campaign" at bounding box center [348, 30] width 531 height 23
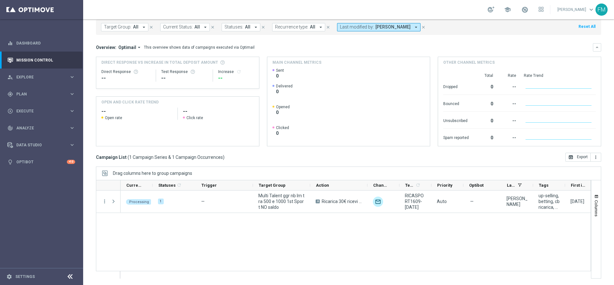
scroll to position [0, 77]
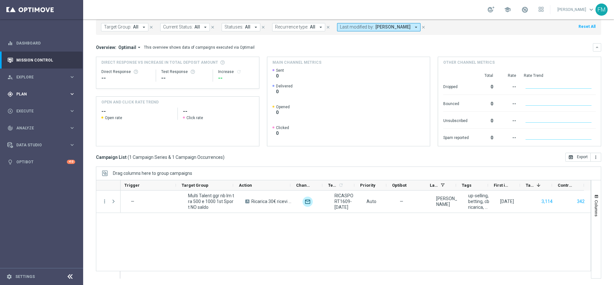
click at [38, 92] on span "Plan" at bounding box center [42, 94] width 53 height 4
click at [17, 108] on link "Target Groups" at bounding box center [42, 107] width 50 height 5
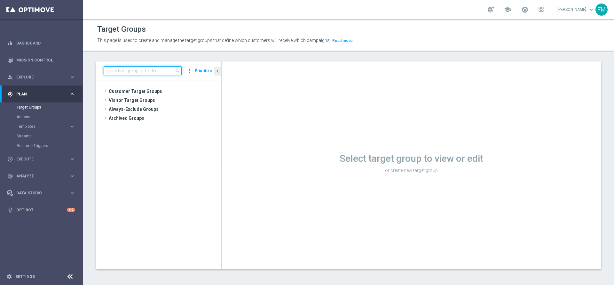
click at [121, 67] on input at bounding box center [143, 70] width 78 height 9
paste input "Multi Master Low 1st Sport lm NO saldo"
type input "Multi Master Low 1st Sport lm NO saldo"
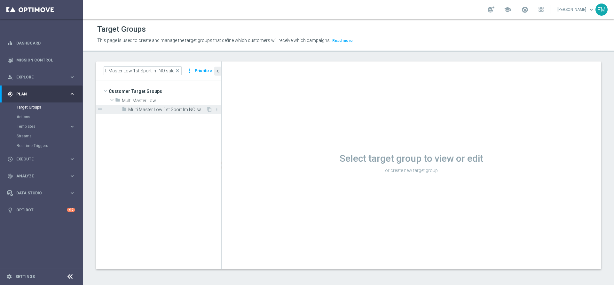
scroll to position [0, 0]
click at [156, 105] on div "insert_drive_file Multi Master Low 1st Sport lm NO saldo" at bounding box center [164, 109] width 85 height 9
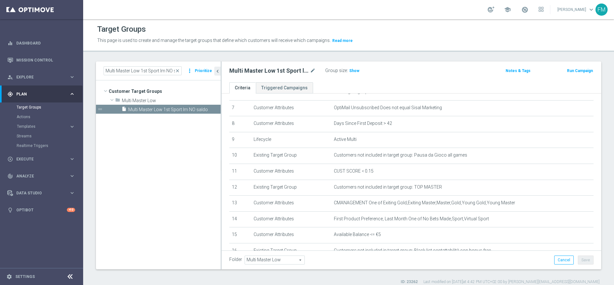
scroll to position [96, 0]
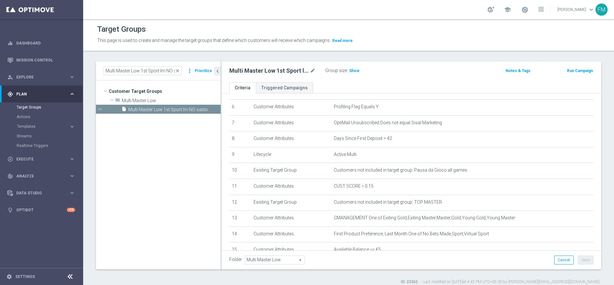
click at [582, 68] on button "Run Campaign" at bounding box center [579, 70] width 27 height 7
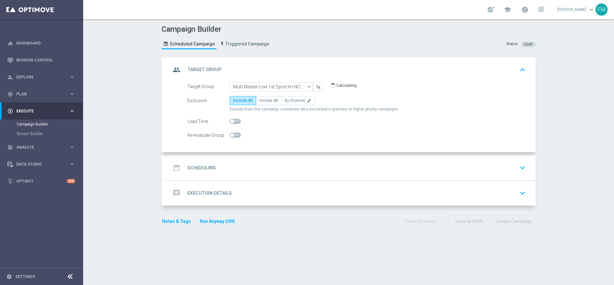
click at [234, 167] on div "date_range Scheduling keyboard_arrow_down" at bounding box center [349, 168] width 357 height 12
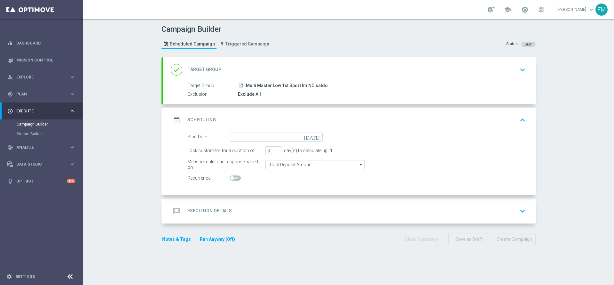
click at [313, 135] on icon "[DATE]" at bounding box center [313, 135] width 19 height 7
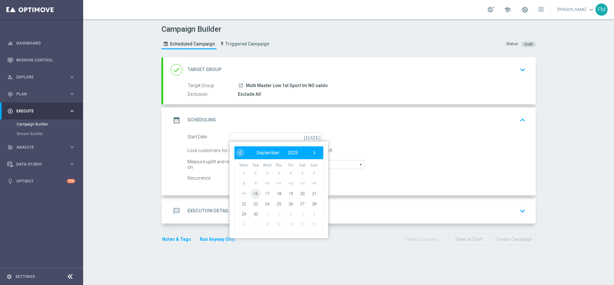
click at [254, 195] on span "16" at bounding box center [255, 193] width 10 height 10
type input "16 Sep 2025"
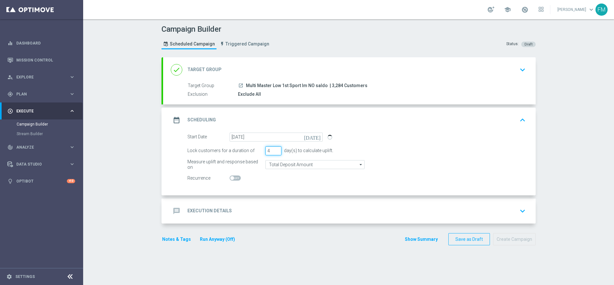
click at [274, 150] on input "4" at bounding box center [273, 150] width 16 height 9
click at [274, 150] on input "5" at bounding box center [273, 150] width 16 height 9
click at [274, 150] on input "6" at bounding box center [273, 150] width 16 height 9
type input "7"
click at [274, 150] on input "7" at bounding box center [273, 150] width 16 height 9
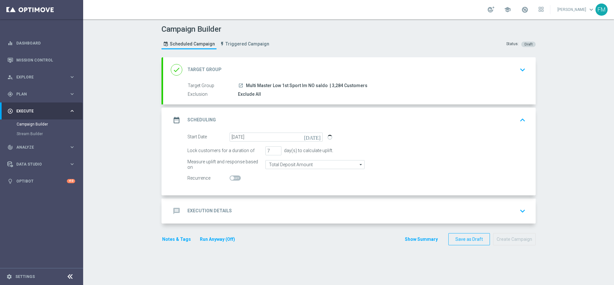
click at [241, 211] on div "message Execution Details keyboard_arrow_down" at bounding box center [349, 211] width 357 height 12
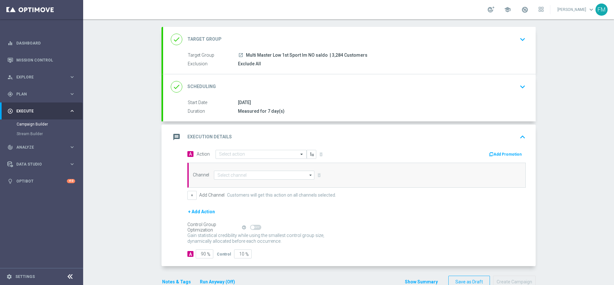
scroll to position [46, 0]
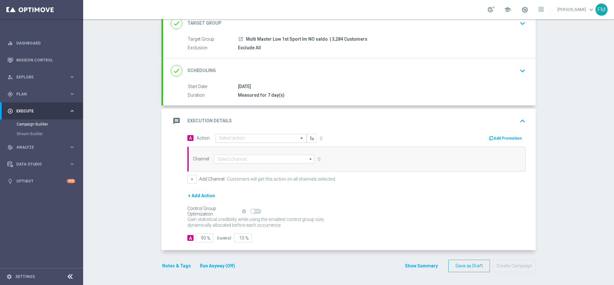
click at [236, 138] on input "text" at bounding box center [254, 138] width 71 height 5
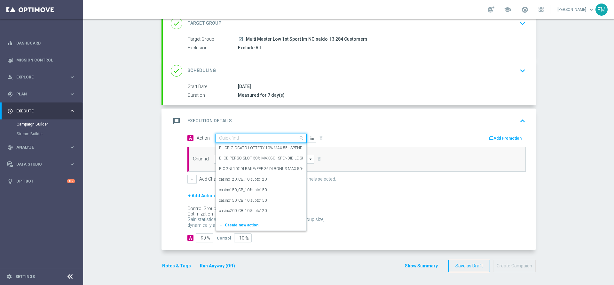
paste input "Ricarica e ricevi il 15% fino a 150€ Sport"
type input "Ricarica e ricevi il 15% fino a 150€ Sport"
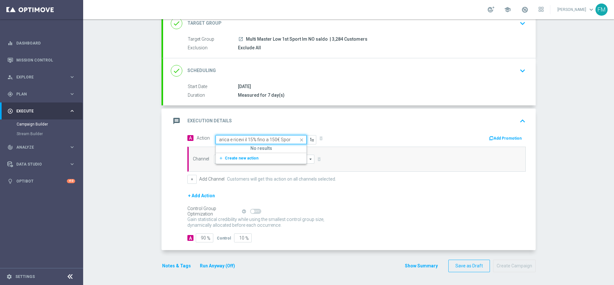
click at [239, 162] on div "add_new Create new action" at bounding box center [261, 158] width 91 height 11
click at [240, 154] on button "add_new Create new action" at bounding box center [260, 157] width 88 height 7
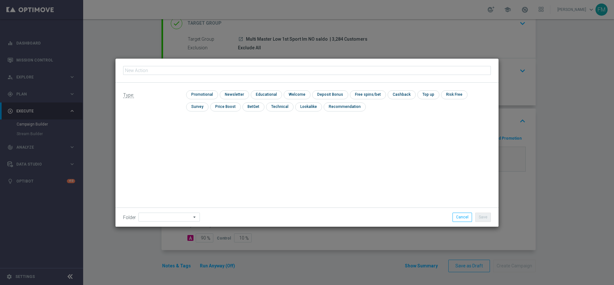
type input "Ricarica e ricevi il 15% fino a 150€ Sport"
click at [206, 94] on input "checkbox" at bounding box center [201, 94] width 30 height 9
checkbox input "true"
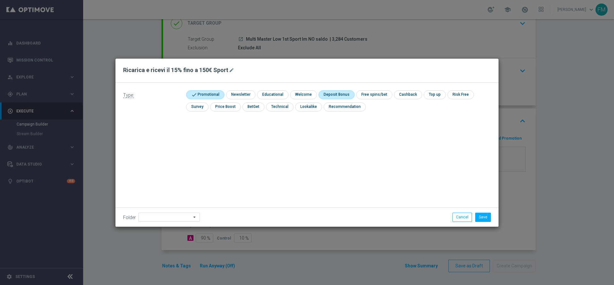
click at [328, 93] on input "checkbox" at bounding box center [336, 94] width 34 height 9
checkbox input "true"
click at [486, 219] on button "Save" at bounding box center [483, 216] width 16 height 9
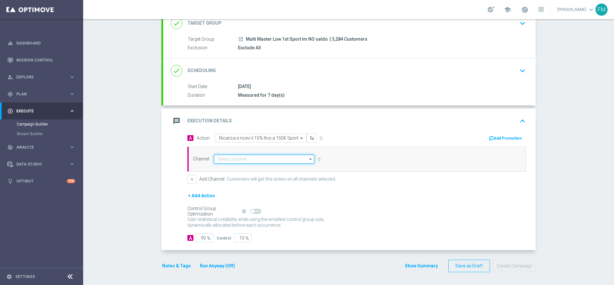
click at [263, 158] on input at bounding box center [264, 158] width 100 height 9
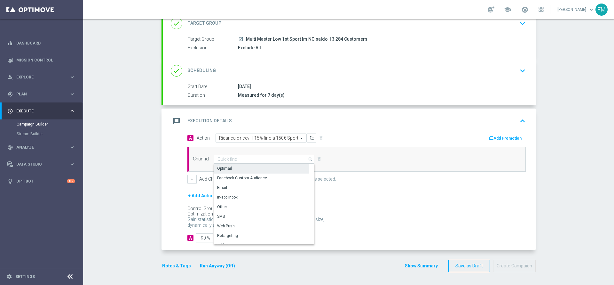
click at [260, 169] on div "Optimail" at bounding box center [261, 168] width 95 height 9
type input "Optimail"
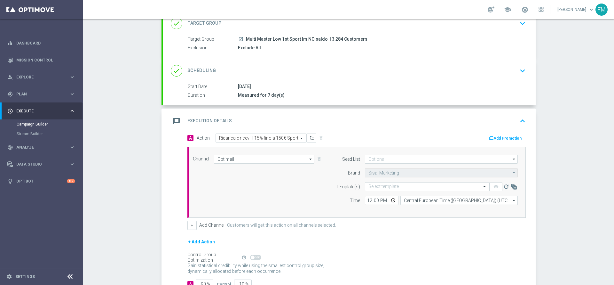
click at [510, 137] on button "Add Promotion" at bounding box center [506, 138] width 36 height 7
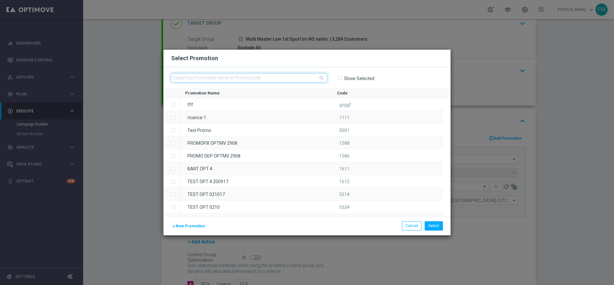
click at [259, 76] on input "text" at bounding box center [249, 77] width 156 height 9
paste input "RICBET1609"
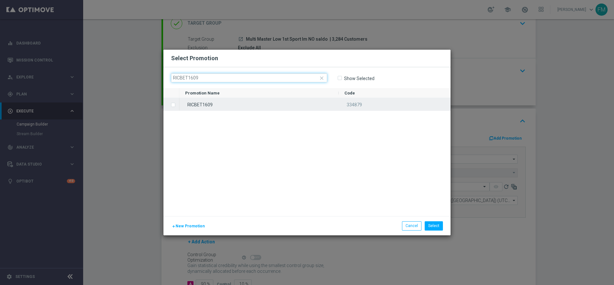
type input "RICBET1609"
click at [250, 106] on div "RICBET1609" at bounding box center [258, 104] width 159 height 12
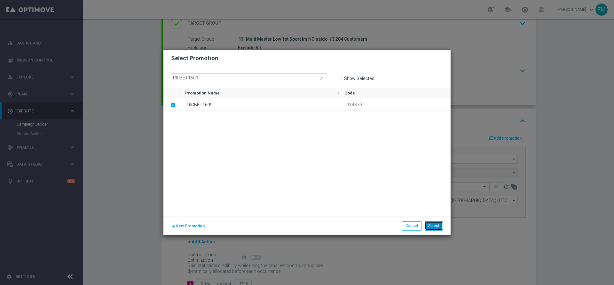
click at [438, 229] on button "Select" at bounding box center [434, 225] width 18 height 9
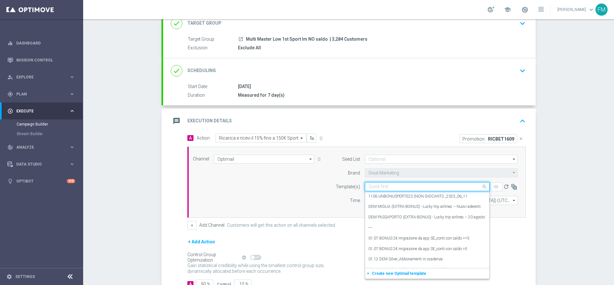
click at [380, 184] on input "text" at bounding box center [420, 186] width 105 height 5
paste input "RICBET1609 - [DATE]"
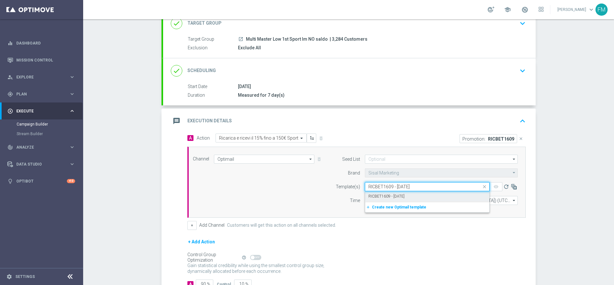
click at [391, 195] on label "RICBET1609 - [DATE]" at bounding box center [386, 196] width 36 height 5
type input "RICBET1609 - [DATE]"
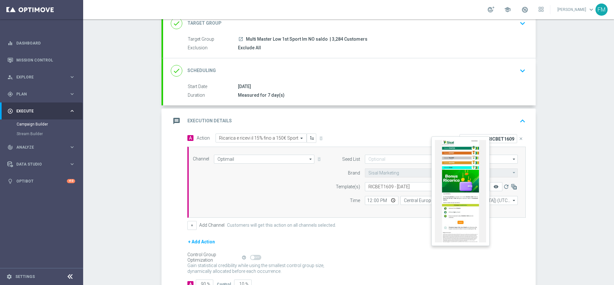
click at [495, 185] on icon "remove_red_eye" at bounding box center [496, 186] width 5 height 5
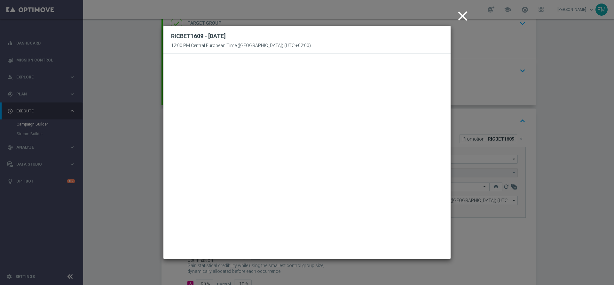
click at [460, 21] on icon "close" at bounding box center [463, 16] width 16 height 16
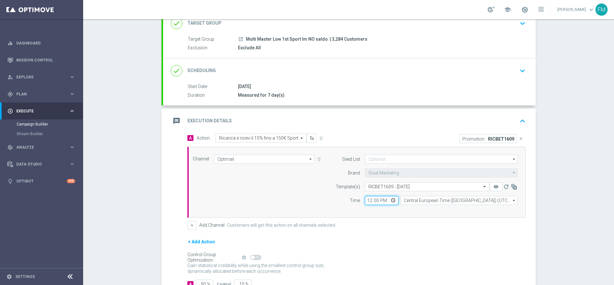
click at [366, 200] on input "12:00" at bounding box center [382, 200] width 34 height 9
type input "18:30"
click at [417, 248] on div "+ Add Action" at bounding box center [356, 246] width 338 height 16
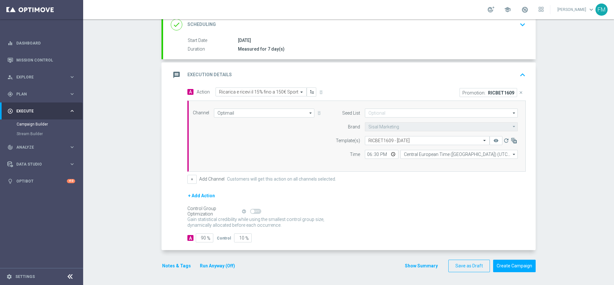
click at [176, 264] on button "Notes & Tags" at bounding box center [177, 266] width 30 height 8
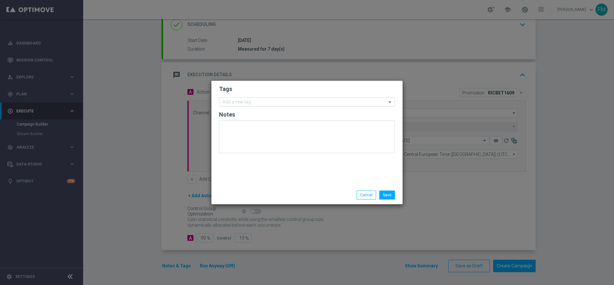
click at [260, 100] on input "text" at bounding box center [305, 101] width 164 height 5
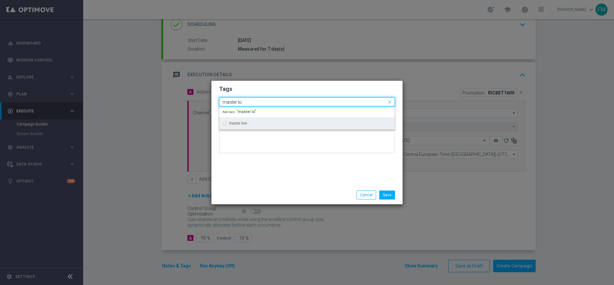
click at [265, 126] on div "master low" at bounding box center [307, 123] width 169 height 10
type input "master lo"
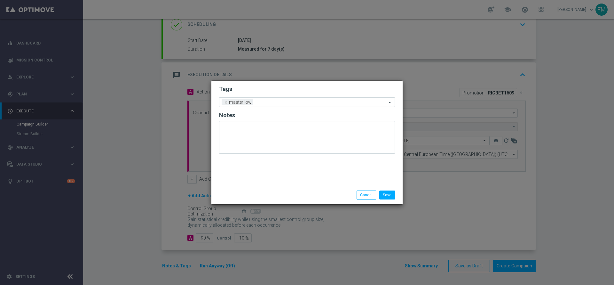
click at [279, 90] on h2 "Tags" at bounding box center [307, 89] width 176 height 8
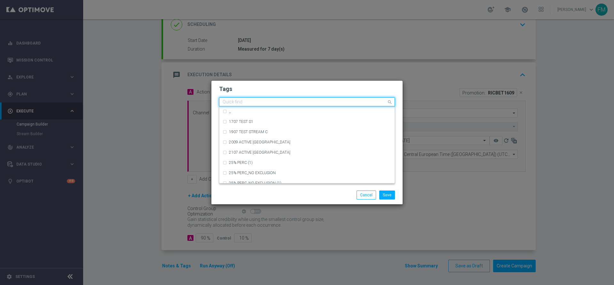
click at [278, 99] on div "Quick find × master low" at bounding box center [302, 102] width 167 height 8
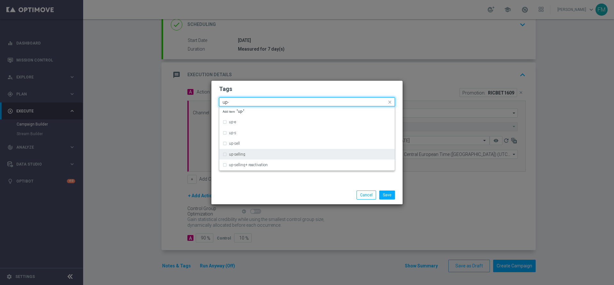
click at [267, 157] on div "up-selling" at bounding box center [307, 154] width 169 height 10
type input "up-"
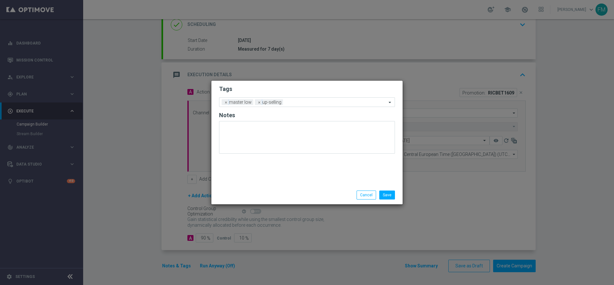
click at [300, 90] on h2 "Tags" at bounding box center [307, 89] width 176 height 8
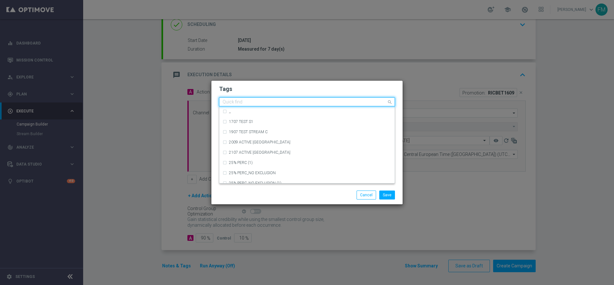
click at [298, 104] on input "text" at bounding box center [305, 101] width 164 height 5
click at [257, 172] on div "cb ricarica" at bounding box center [310, 173] width 162 height 4
type input "cb rica"
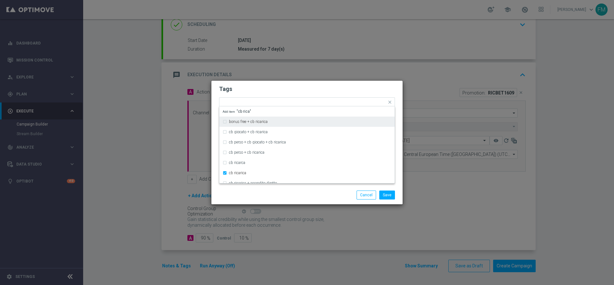
click at [320, 85] on h2 "Tags" at bounding box center [307, 89] width 176 height 8
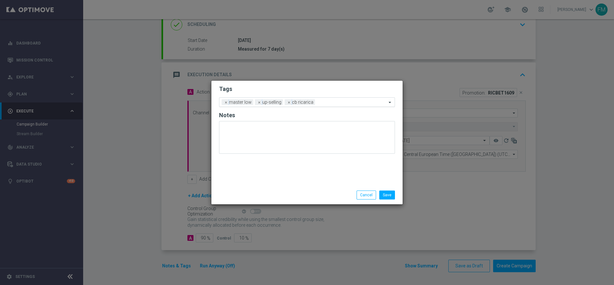
click at [317, 106] on ng-select "Add a new tag × master low × up-selling × cb ricarica" at bounding box center [307, 102] width 176 height 10
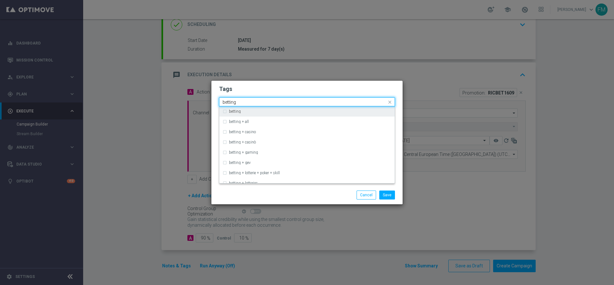
click at [277, 106] on div "Quick find × master low × up-selling × cb ricarica betting" at bounding box center [307, 101] width 176 height 9
click at [266, 115] on div "betting" at bounding box center [307, 111] width 169 height 10
type input "betting"
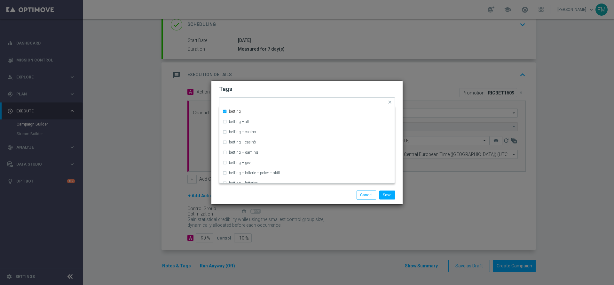
click at [313, 91] on h2 "Tags" at bounding box center [307, 89] width 176 height 8
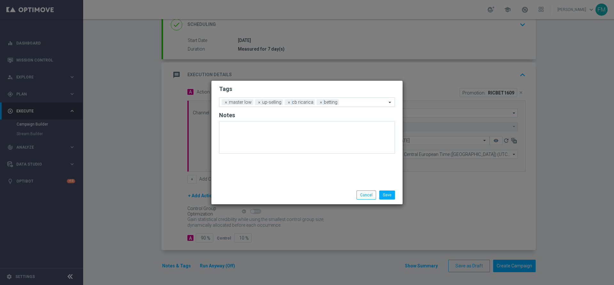
click at [349, 100] on input "text" at bounding box center [364, 102] width 45 height 5
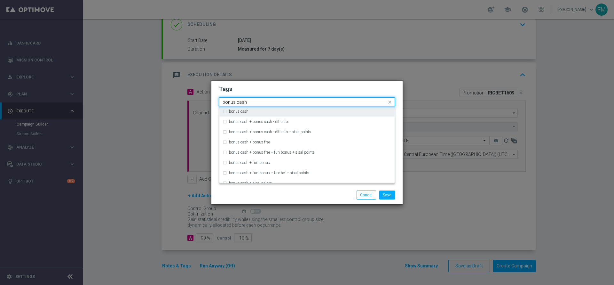
click at [338, 109] on div "bonus cash" at bounding box center [310, 111] width 162 height 4
type input "bonus cash"
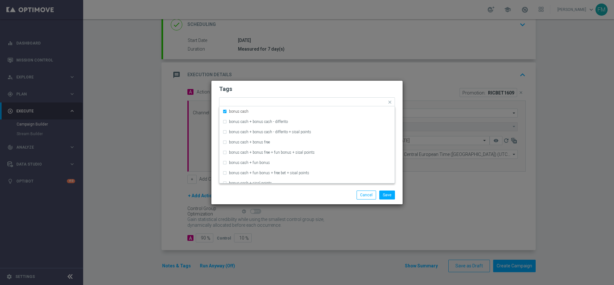
click at [352, 95] on form "Tags Quick find × master low × up-selling × cb ricarica × betting × bonus cash …" at bounding box center [307, 120] width 176 height 74
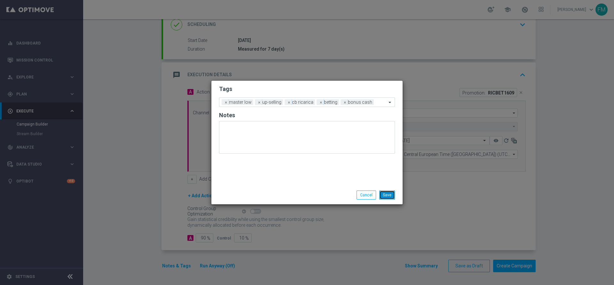
click at [386, 192] on button "Save" at bounding box center [387, 194] width 16 height 9
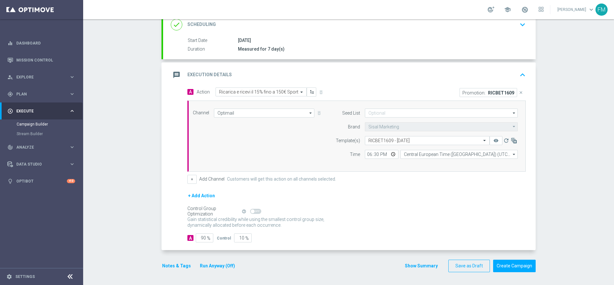
scroll to position [44, 0]
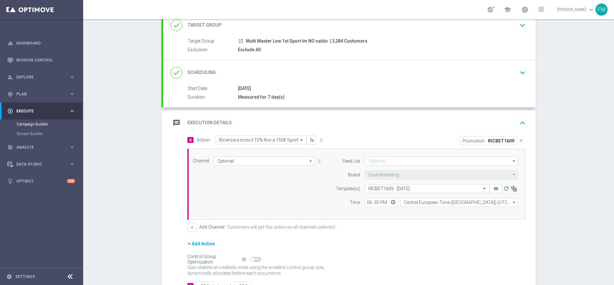
click at [502, 74] on div "done Scheduling keyboard_arrow_down" at bounding box center [349, 73] width 357 height 12
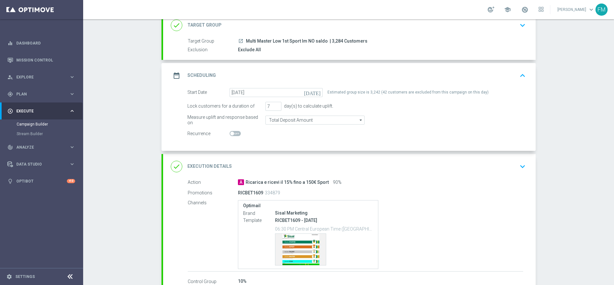
click at [494, 83] on div "date_range Scheduling keyboard_arrow_up" at bounding box center [349, 75] width 373 height 25
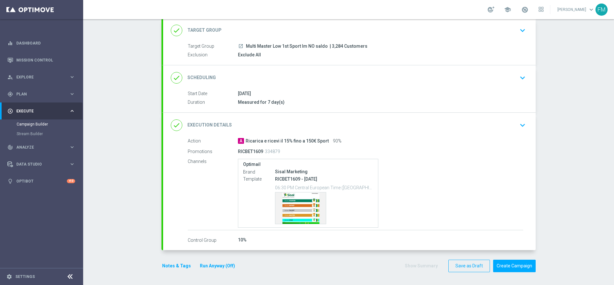
scroll to position [39, 0]
click at [507, 264] on button "Create Campaign" at bounding box center [514, 265] width 43 height 12
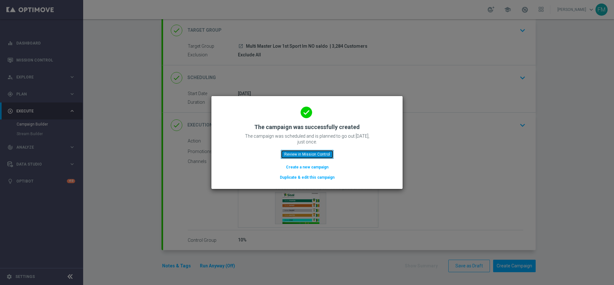
click at [322, 156] on button "Review in Mission Control" at bounding box center [307, 154] width 53 height 9
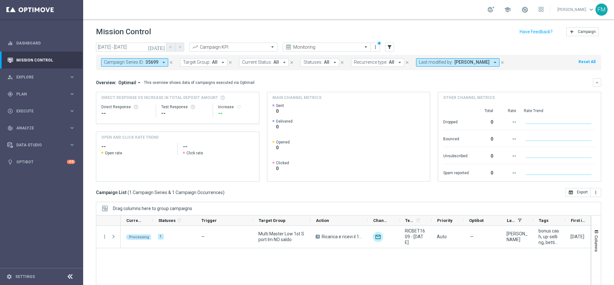
click at [172, 64] on icon "close" at bounding box center [171, 62] width 4 height 4
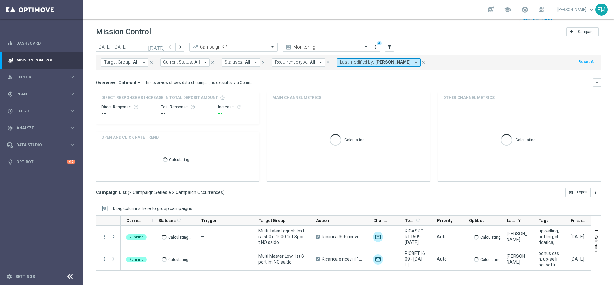
scroll to position [35, 0]
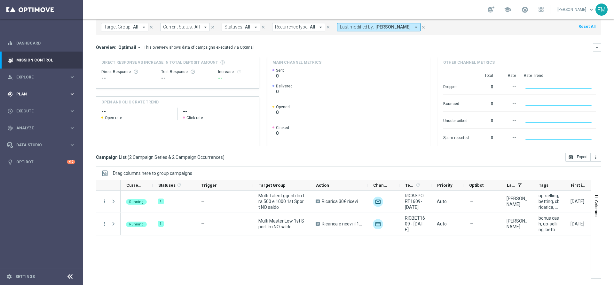
click at [35, 93] on span "Plan" at bounding box center [42, 94] width 53 height 4
click at [23, 106] on link "Target Groups" at bounding box center [42, 107] width 50 height 5
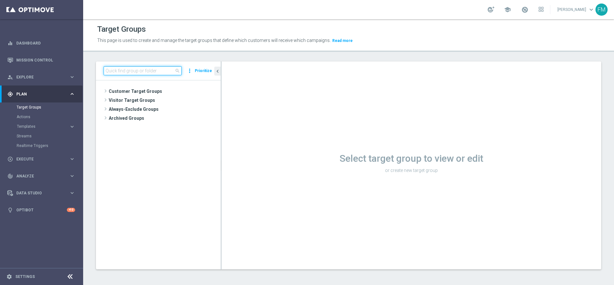
click at [155, 67] on input at bounding box center [143, 70] width 78 height 9
paste input "Churn 0-12M Talent ggr nb > 1500 1st Sport lftime"
type input "Churn 0-12M Talent ggr nb > 1500 1st Sport lftime"
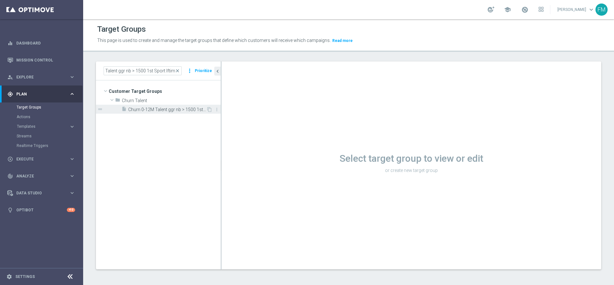
scroll to position [0, 0]
click at [168, 108] on span "Churn 0-12M Talent ggr nb > 1500 1st Sport lftime" at bounding box center [167, 109] width 78 height 5
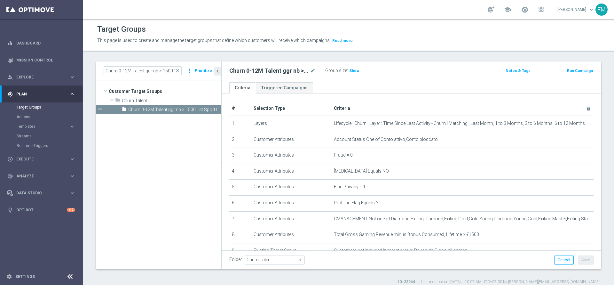
click at [569, 71] on button "Run Campaign" at bounding box center [579, 70] width 27 height 7
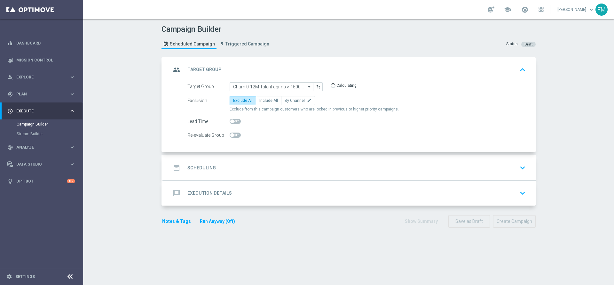
click at [256, 171] on div "date_range Scheduling keyboard_arrow_down" at bounding box center [349, 168] width 357 height 12
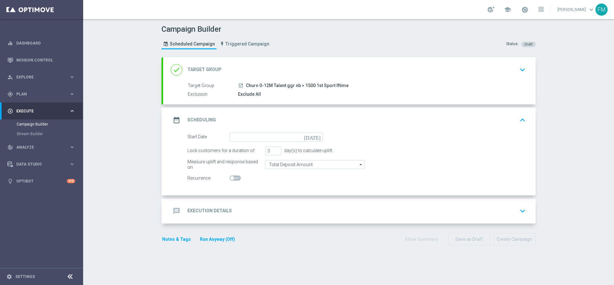
click at [313, 136] on icon "[DATE]" at bounding box center [313, 135] width 19 height 7
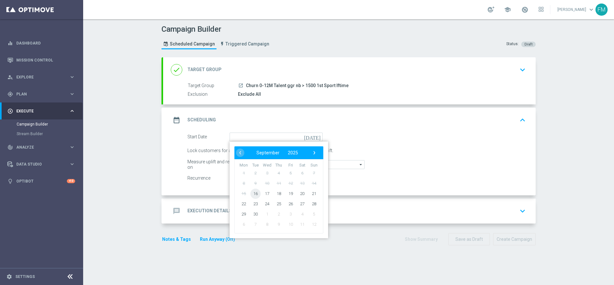
click at [252, 194] on span "16" at bounding box center [255, 193] width 10 height 10
type input "[DATE]"
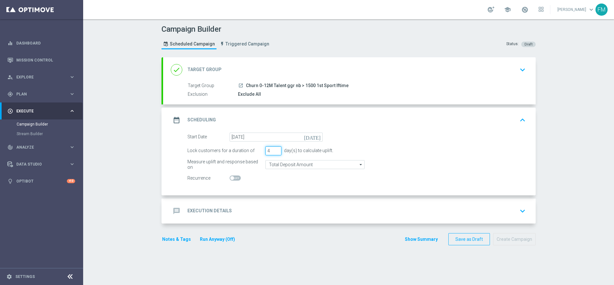
click at [275, 148] on input "4" at bounding box center [273, 150] width 16 height 9
click at [275, 148] on input "5" at bounding box center [273, 150] width 16 height 9
click at [275, 148] on input "6" at bounding box center [273, 150] width 16 height 9
type input "7"
click at [275, 148] on input "7" at bounding box center [273, 150] width 16 height 9
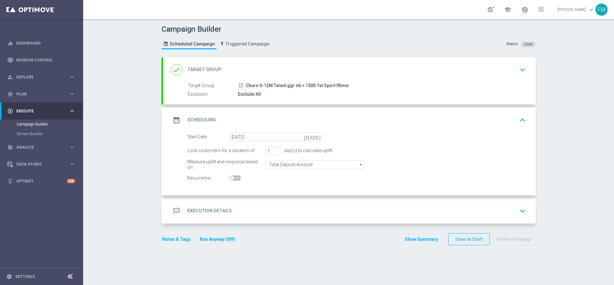
click at [515, 79] on div "done Target Group keyboard_arrow_down" at bounding box center [349, 69] width 373 height 25
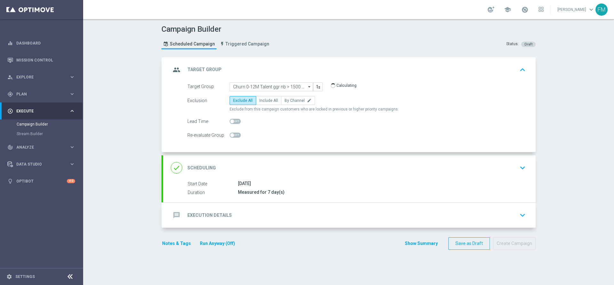
click at [508, 67] on div "group Target Group keyboard_arrow_up" at bounding box center [349, 70] width 357 height 12
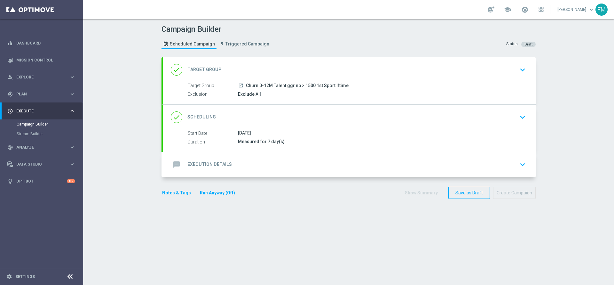
click at [518, 119] on icon "keyboard_arrow_down" at bounding box center [523, 117] width 10 height 10
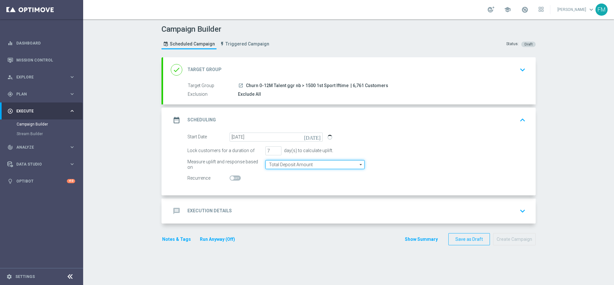
click at [324, 165] on input "Total Deposit Amount" at bounding box center [314, 164] width 99 height 9
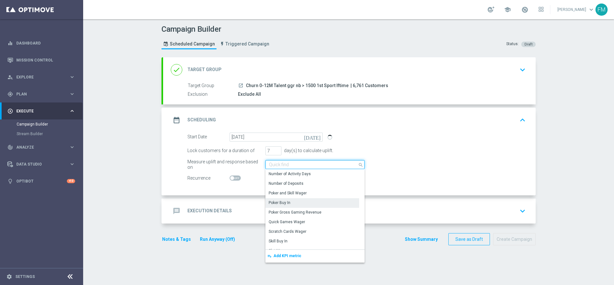
scroll to position [96, 0]
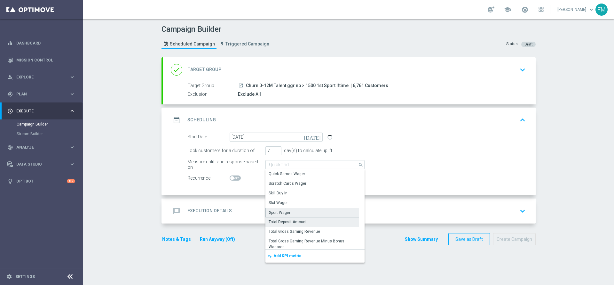
click at [307, 213] on div "Sport Wager" at bounding box center [312, 213] width 94 height 10
type input "Sport Wager"
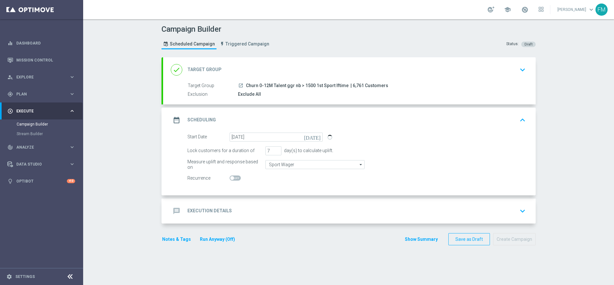
click at [357, 205] on div "message Execution Details keyboard_arrow_down" at bounding box center [349, 211] width 357 height 12
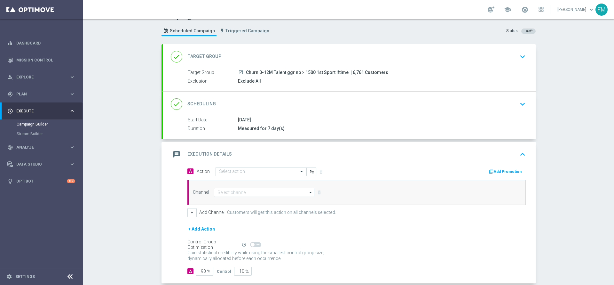
scroll to position [0, 0]
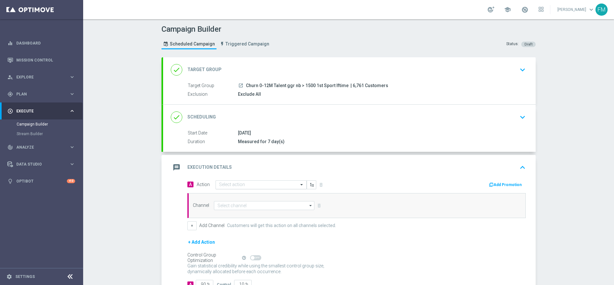
click at [279, 186] on input "text" at bounding box center [254, 184] width 71 height 5
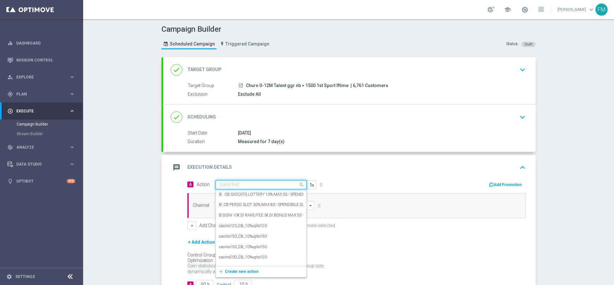
paste input "BF 10€ FREEBET QeL2"
type input "BF 10€ FREEBET QeL2"
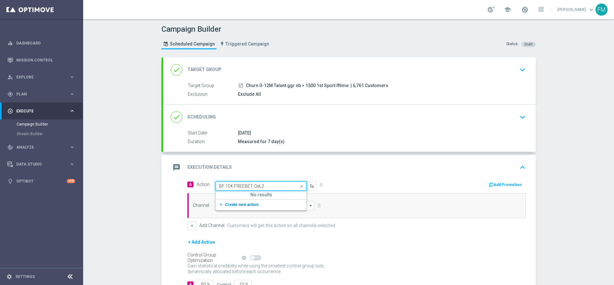
click at [257, 203] on button "add_new Create new action" at bounding box center [260, 204] width 88 height 7
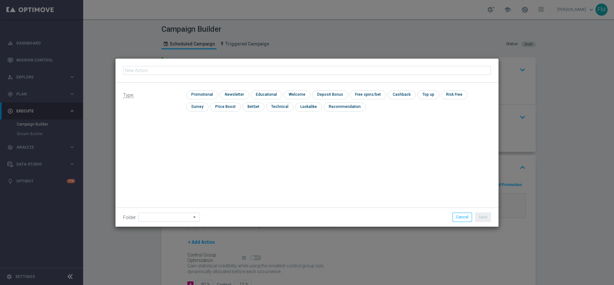
type input "BF 10€ FREEBET QeL2"
click at [207, 95] on input "checkbox" at bounding box center [201, 94] width 30 height 9
checkbox input "true"
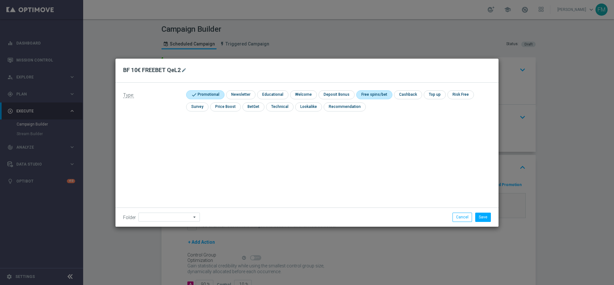
click at [365, 93] on input "checkbox" at bounding box center [373, 94] width 34 height 9
checkbox input "true"
click at [481, 216] on button "Save" at bounding box center [483, 216] width 16 height 9
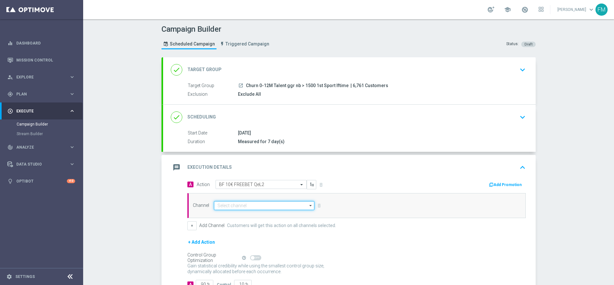
click at [250, 203] on input at bounding box center [264, 205] width 100 height 9
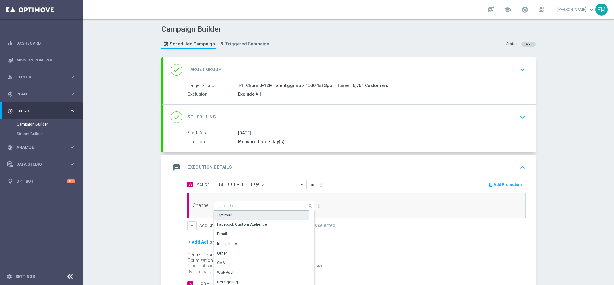
click at [246, 211] on div "Optimail" at bounding box center [261, 215] width 95 height 10
type input "Optimail"
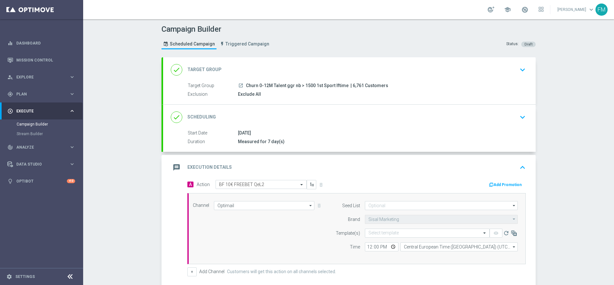
click at [509, 177] on div "message Execution Details keyboard_arrow_up" at bounding box center [349, 167] width 373 height 25
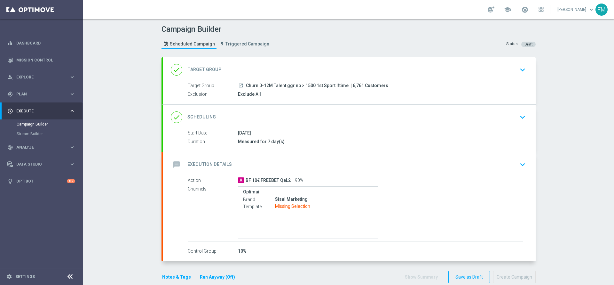
click at [503, 159] on div "message Execution Details keyboard_arrow_down" at bounding box center [349, 164] width 357 height 12
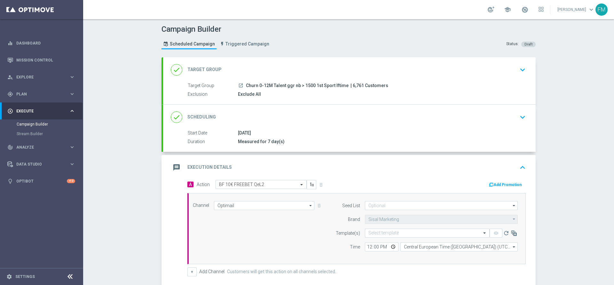
click at [499, 183] on button "Add Promotion" at bounding box center [506, 184] width 36 height 7
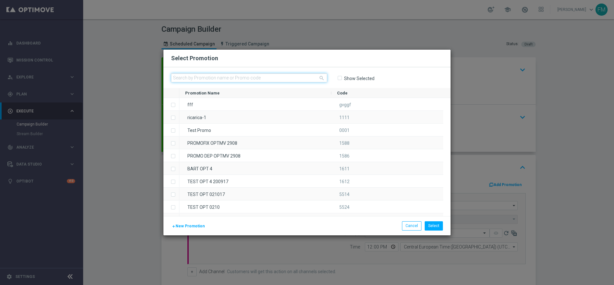
click at [235, 78] on input "text" at bounding box center [249, 77] width 156 height 9
paste input "235639"
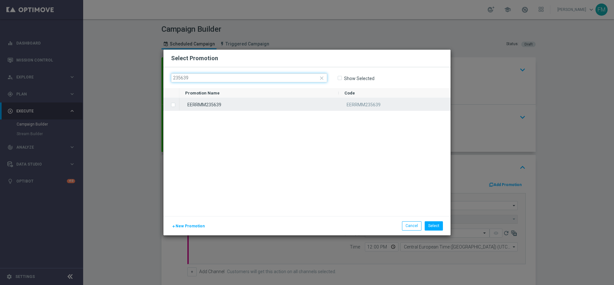
type input "235639"
click at [236, 112] on div "EERRMM235639 EERRMM235639" at bounding box center [314, 157] width 271 height 118
click at [281, 109] on div "EERRMM235639" at bounding box center [258, 104] width 159 height 12
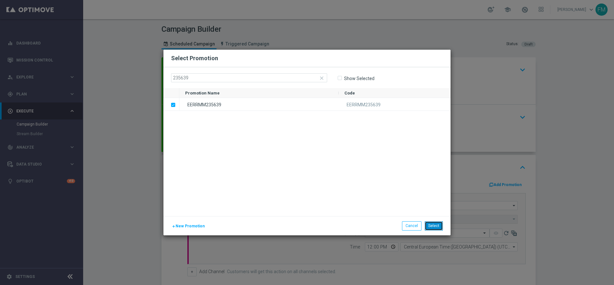
click at [440, 225] on button "Select" at bounding box center [434, 225] width 18 height 9
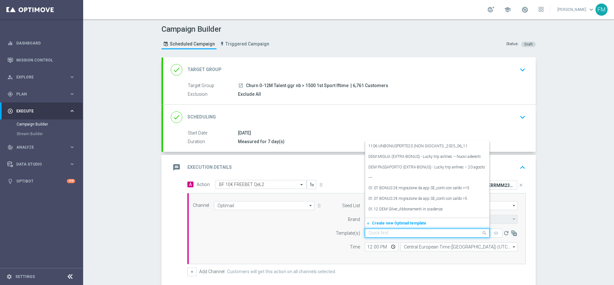
click at [392, 232] on input "text" at bounding box center [420, 232] width 105 height 5
paste input "10FREEBET1609 - [DATE]"
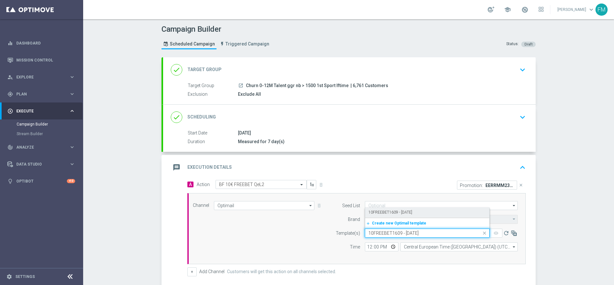
click at [398, 210] on label "10FREEBET1609 - [DATE]" at bounding box center [390, 212] width 44 height 5
type input "10FREEBET1609 - [DATE]"
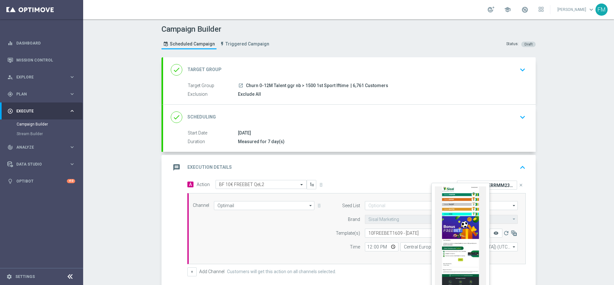
click at [494, 230] on icon "remove_red_eye" at bounding box center [496, 232] width 5 height 5
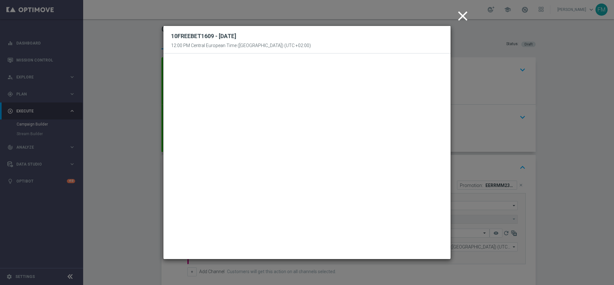
click at [470, 17] on icon "close" at bounding box center [463, 16] width 16 height 16
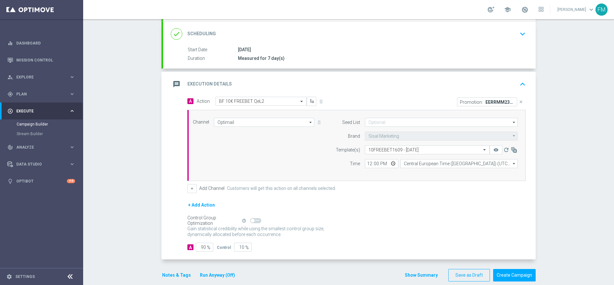
scroll to position [92, 0]
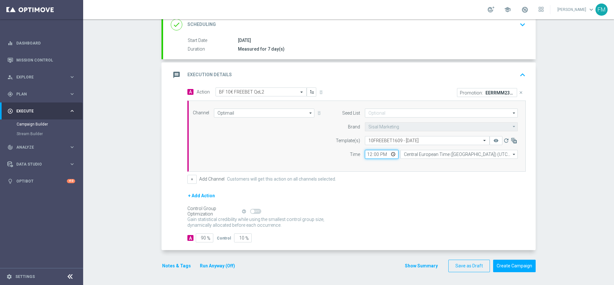
click at [367, 153] on input "12:00" at bounding box center [382, 154] width 34 height 9
type input "19:00"
click at [493, 219] on div "Gain statistical credibility while using the smallest control group size, dynam…" at bounding box center [356, 222] width 338 height 15
click at [176, 262] on button "Notes & Tags" at bounding box center [177, 266] width 30 height 8
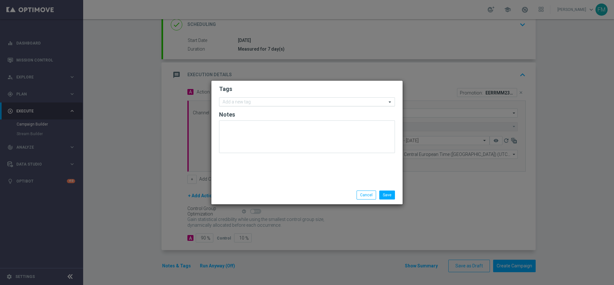
click at [272, 104] on input "text" at bounding box center [305, 101] width 164 height 5
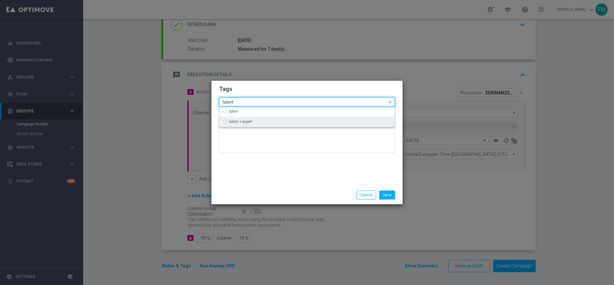
click at [262, 124] on div "talent + expert" at bounding box center [307, 121] width 169 height 10
type input "talent"
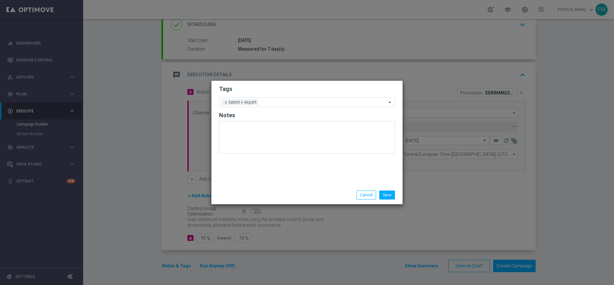
click at [278, 84] on form "Tags Add a new tag × talent + expert Notes" at bounding box center [307, 120] width 176 height 75
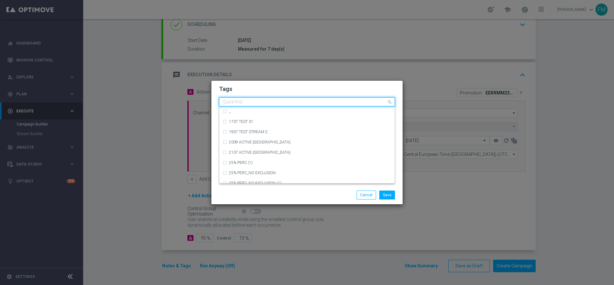
click at [276, 100] on input "text" at bounding box center [305, 101] width 164 height 5
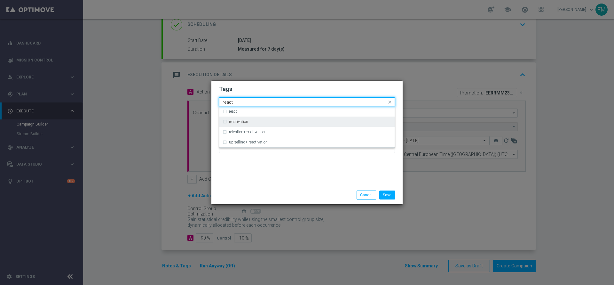
click at [258, 121] on div "reactivation" at bounding box center [310, 122] width 162 height 4
type input "react"
click at [276, 97] on div "Quick find × talent + expert × reactivation react" at bounding box center [307, 101] width 176 height 9
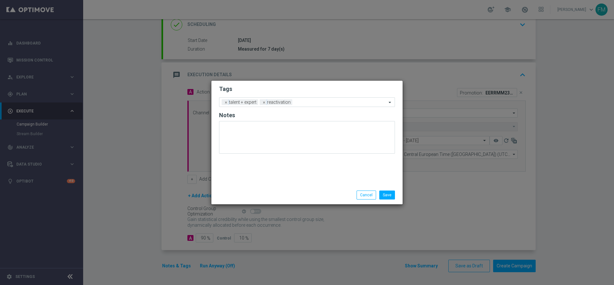
click at [289, 90] on h2 "Tags" at bounding box center [307, 89] width 176 height 8
click at [298, 106] on div "Add a new tag × talent + expert × reactivation" at bounding box center [307, 102] width 176 height 10
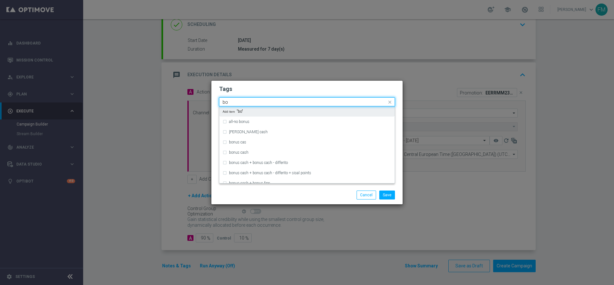
type input "b"
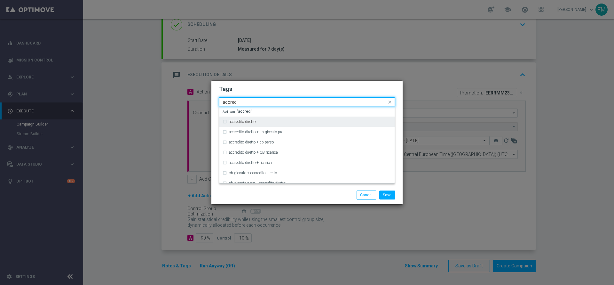
click at [264, 119] on div "accredito diretto" at bounding box center [307, 121] width 169 height 10
type input "accredi"
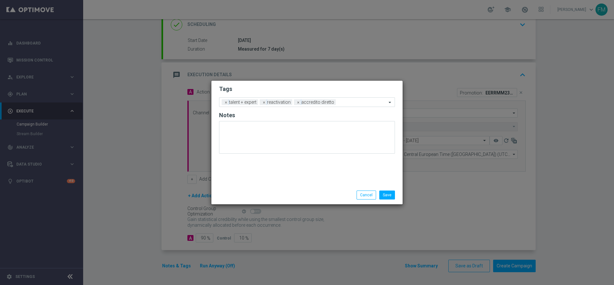
click at [304, 81] on div "Tags Add a new tag × talent + expert × reactivation × accredito diretto Notes" at bounding box center [306, 133] width 191 height 105
click at [356, 104] on input "text" at bounding box center [362, 102] width 48 height 5
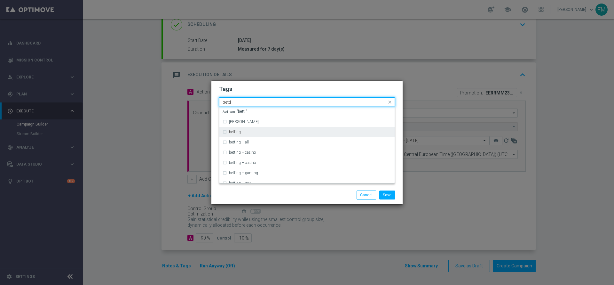
click at [306, 128] on div "betting" at bounding box center [307, 132] width 169 height 10
type input "betti"
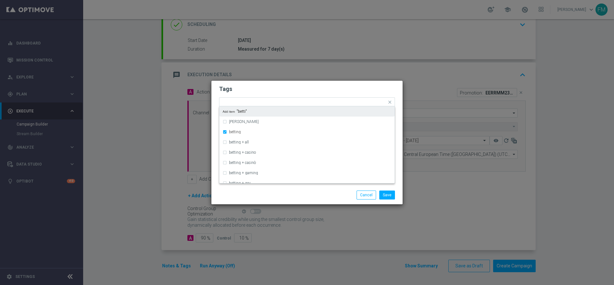
click at [340, 91] on h2 "Tags" at bounding box center [307, 89] width 176 height 8
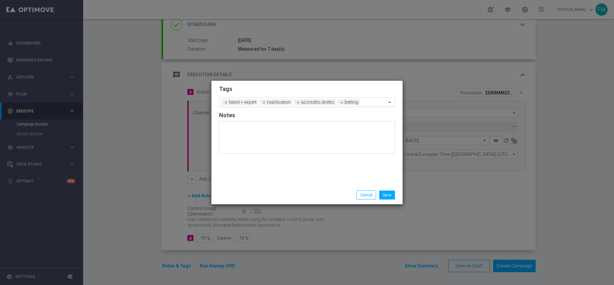
click at [370, 102] on input "text" at bounding box center [374, 102] width 24 height 5
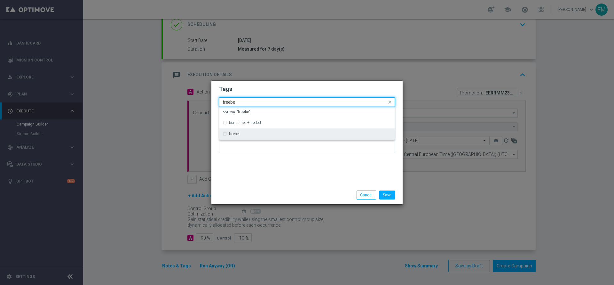
click at [305, 135] on div "freebet" at bounding box center [310, 134] width 162 height 4
type input "freebe"
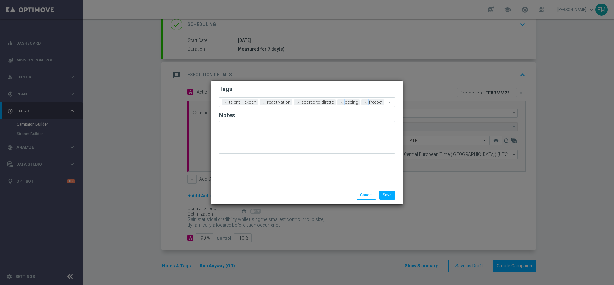
click at [344, 75] on modal-container "Tags Add a new tag × talent + expert × reactivation × accredito diretto × betti…" at bounding box center [307, 142] width 614 height 285
click at [390, 196] on button "Save" at bounding box center [387, 194] width 16 height 9
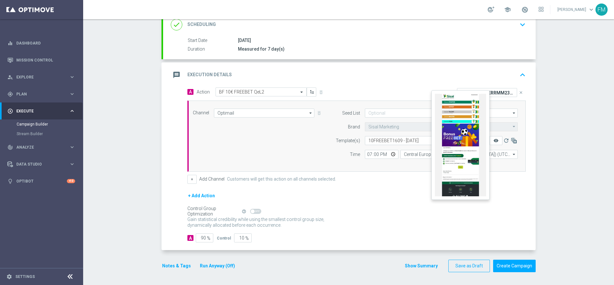
click at [494, 141] on icon "remove_red_eye" at bounding box center [496, 140] width 5 height 5
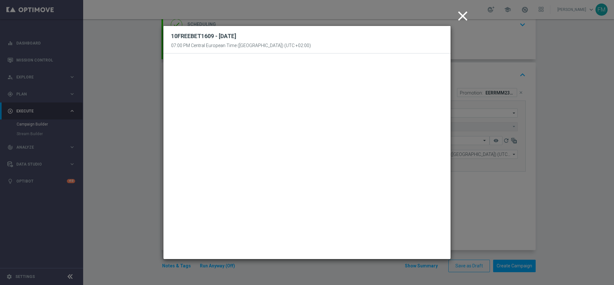
click at [470, 18] on icon "close" at bounding box center [463, 16] width 16 height 16
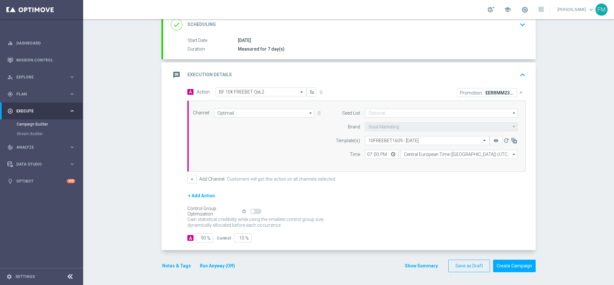
scroll to position [44, 0]
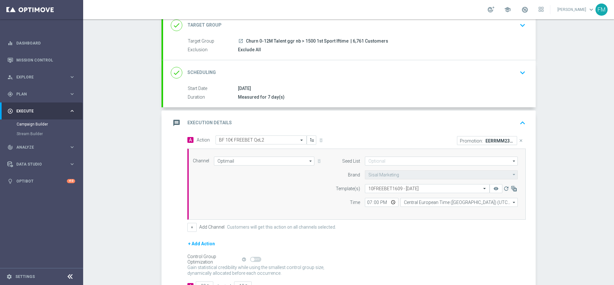
click at [507, 76] on div "done Scheduling keyboard_arrow_down" at bounding box center [349, 73] width 357 height 12
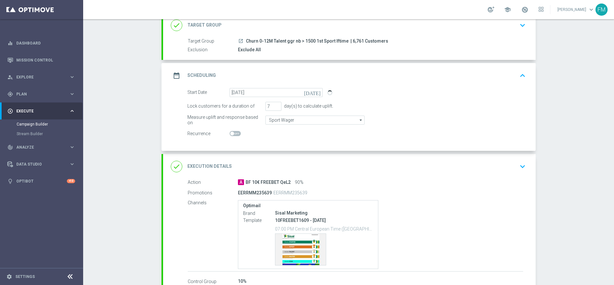
click at [518, 25] on icon "keyboard_arrow_down" at bounding box center [523, 25] width 10 height 10
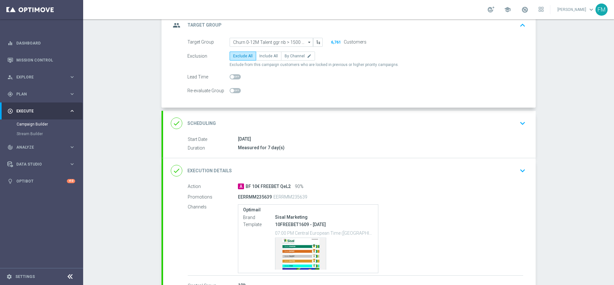
click at [499, 118] on div "done Scheduling keyboard_arrow_down" at bounding box center [349, 123] width 357 height 12
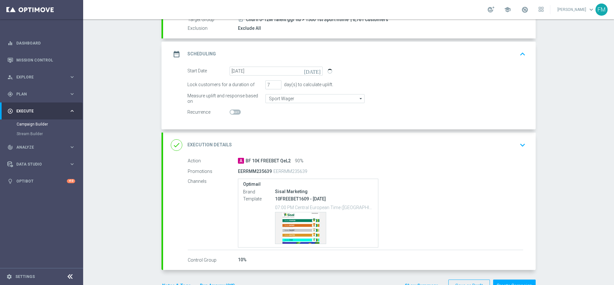
scroll to position [86, 0]
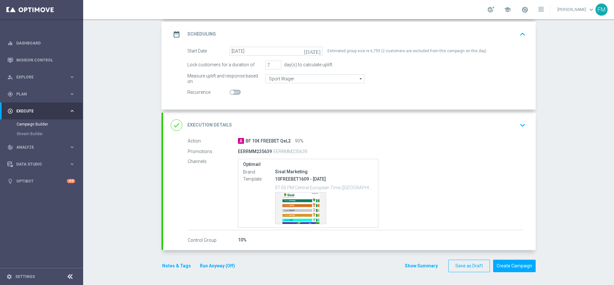
click at [513, 128] on div "done Execution Details keyboard_arrow_down" at bounding box center [349, 125] width 357 height 12
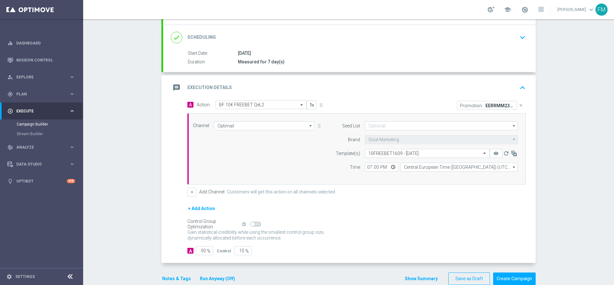
scroll to position [92, 0]
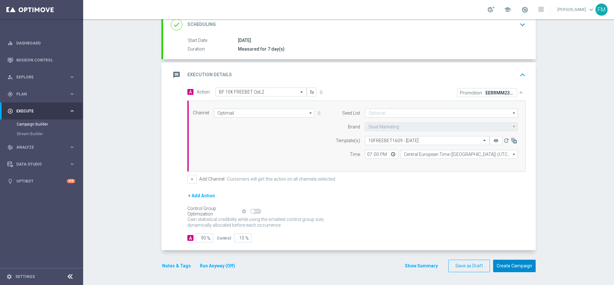
click at [526, 266] on button "Create Campaign" at bounding box center [514, 265] width 43 height 12
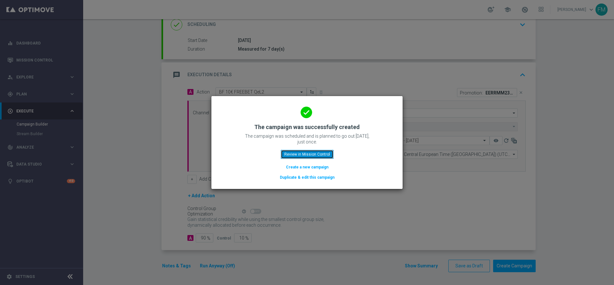
click at [310, 151] on button "Review in Mission Control" at bounding box center [307, 154] width 53 height 9
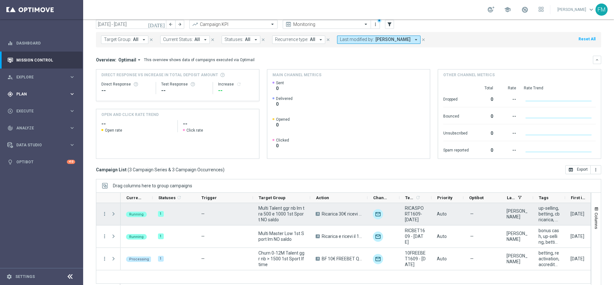
scroll to position [35, 0]
